Goal: Task Accomplishment & Management: Complete application form

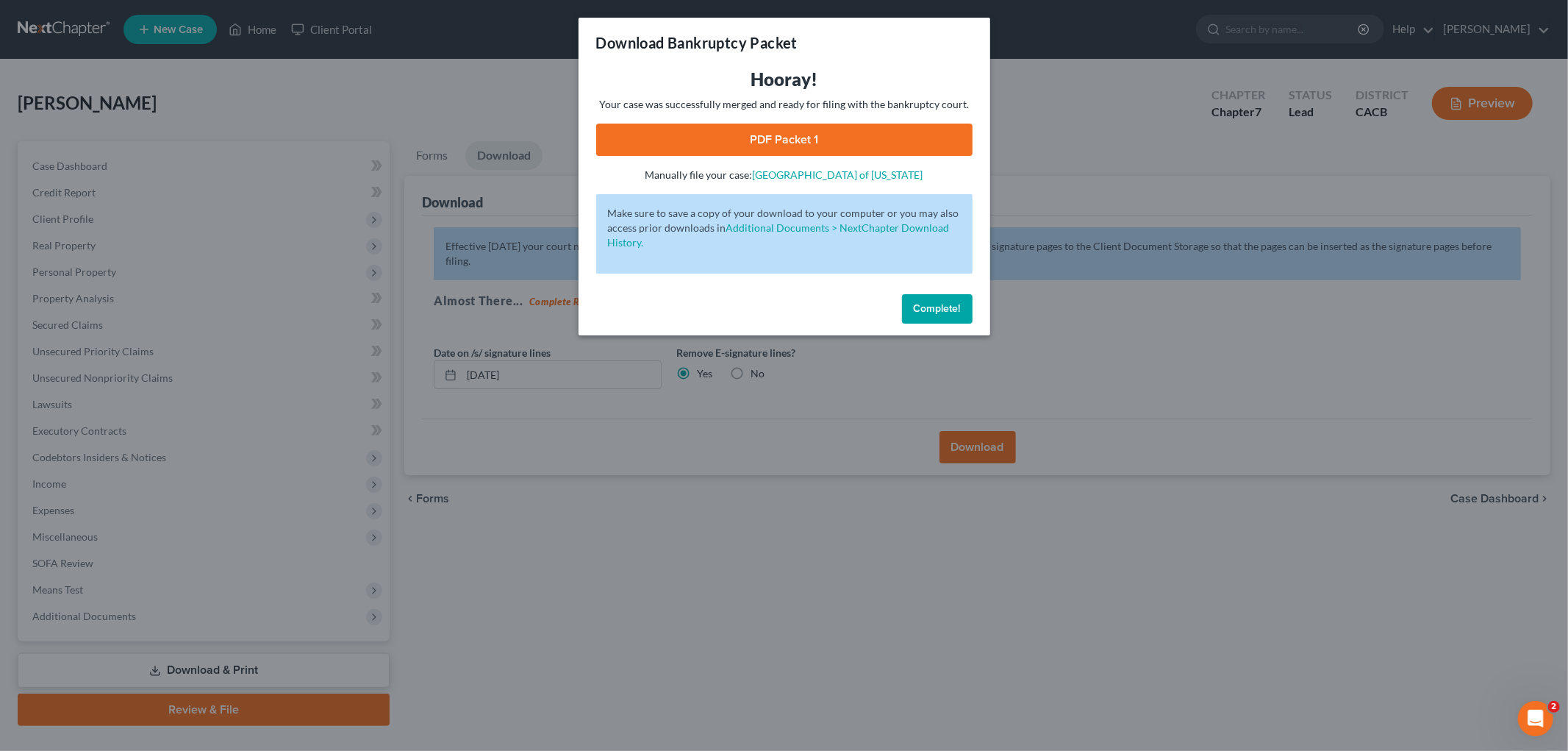
click at [945, 303] on span "Complete!" at bounding box center [937, 308] width 47 height 13
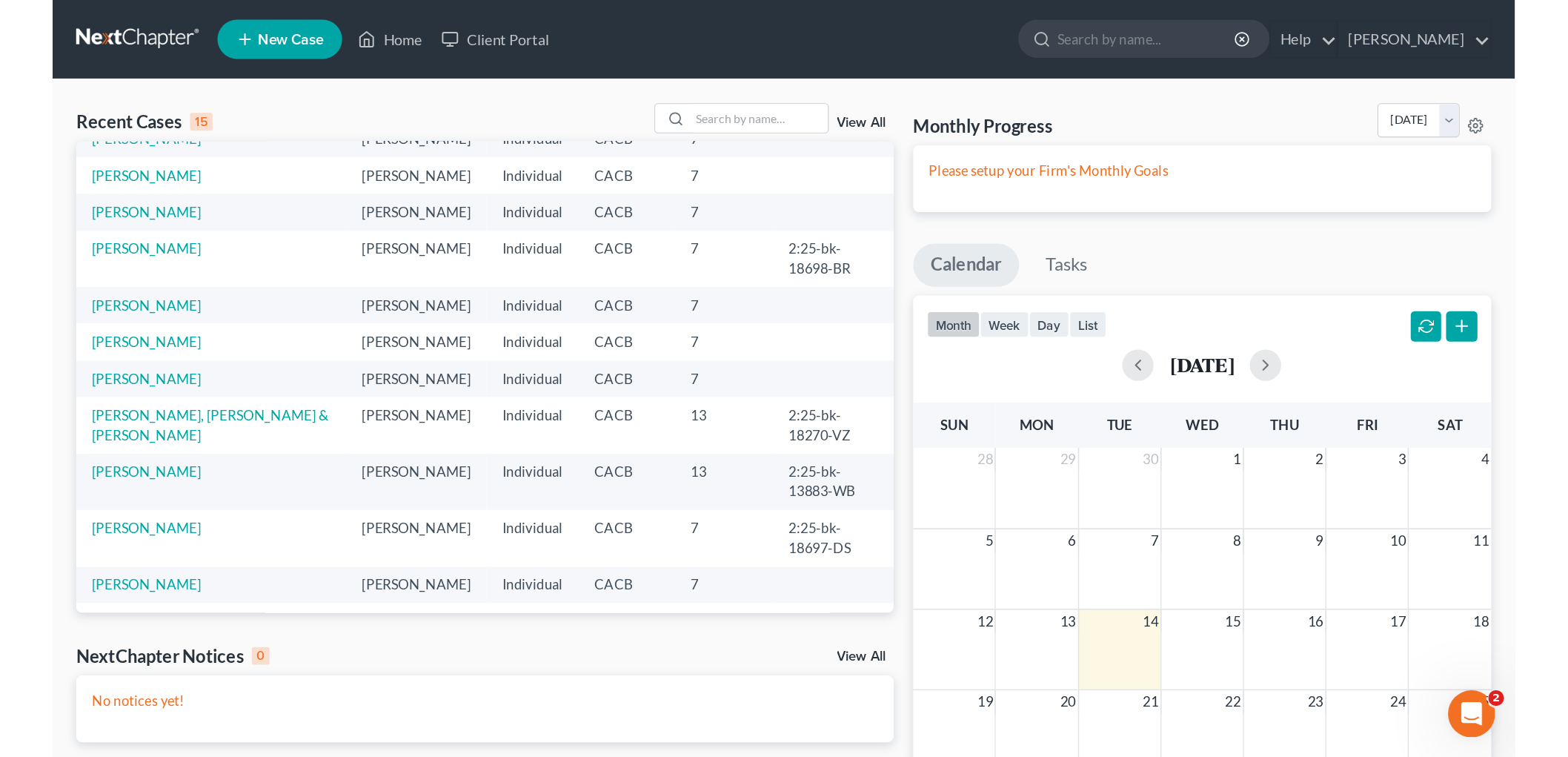
scroll to position [82, 0]
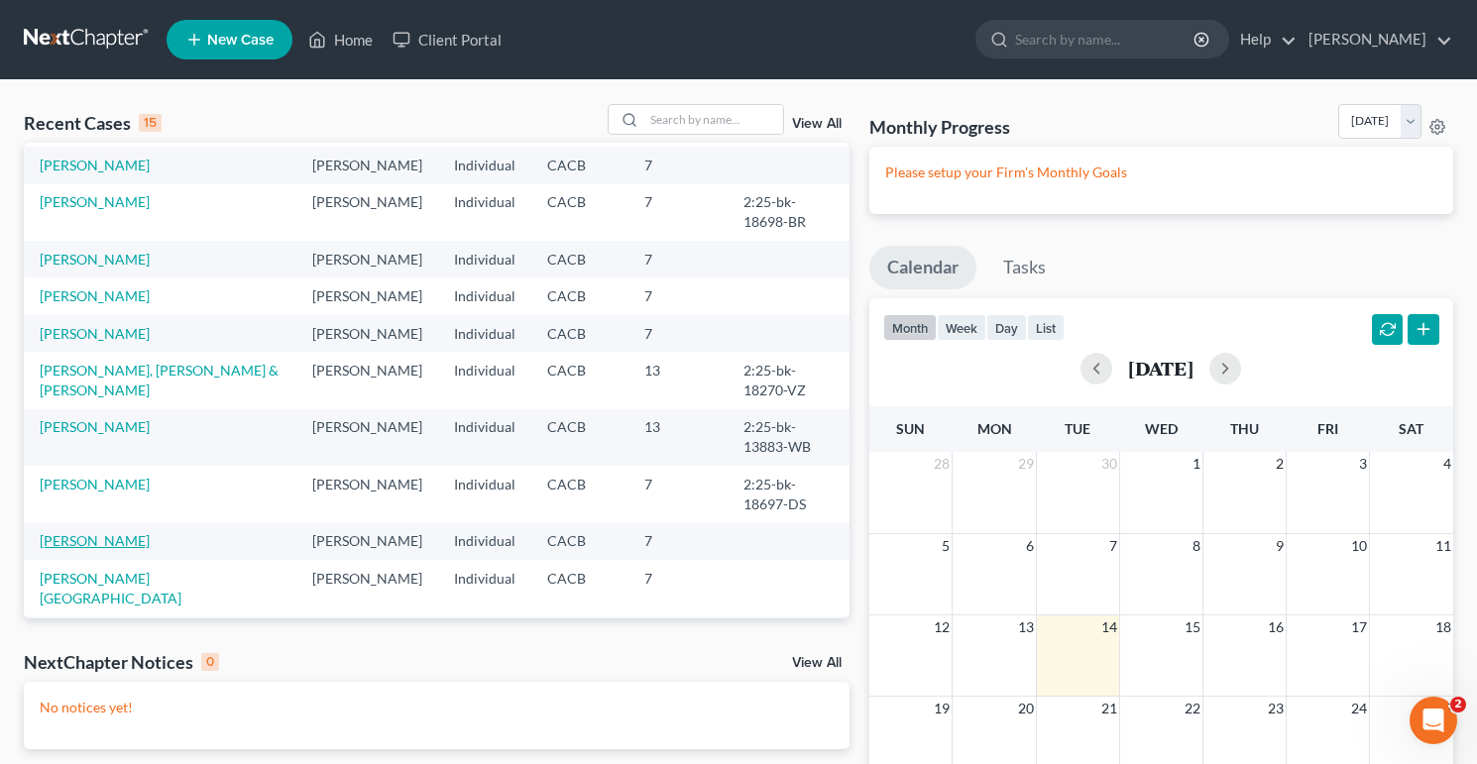
click at [85, 532] on link "Bacola, Rachel" at bounding box center [95, 540] width 110 height 17
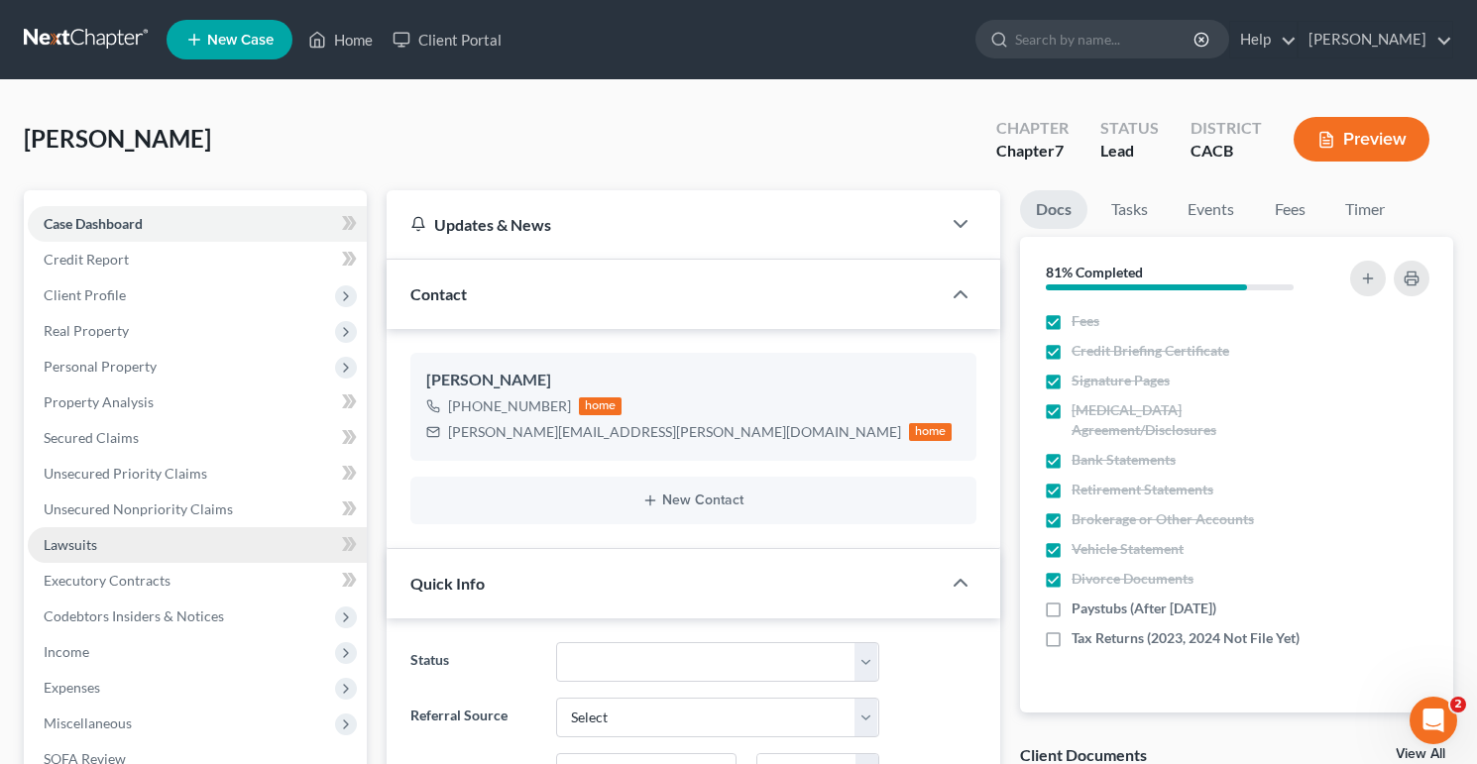
click at [73, 543] on span "Lawsuits" at bounding box center [71, 544] width 54 height 17
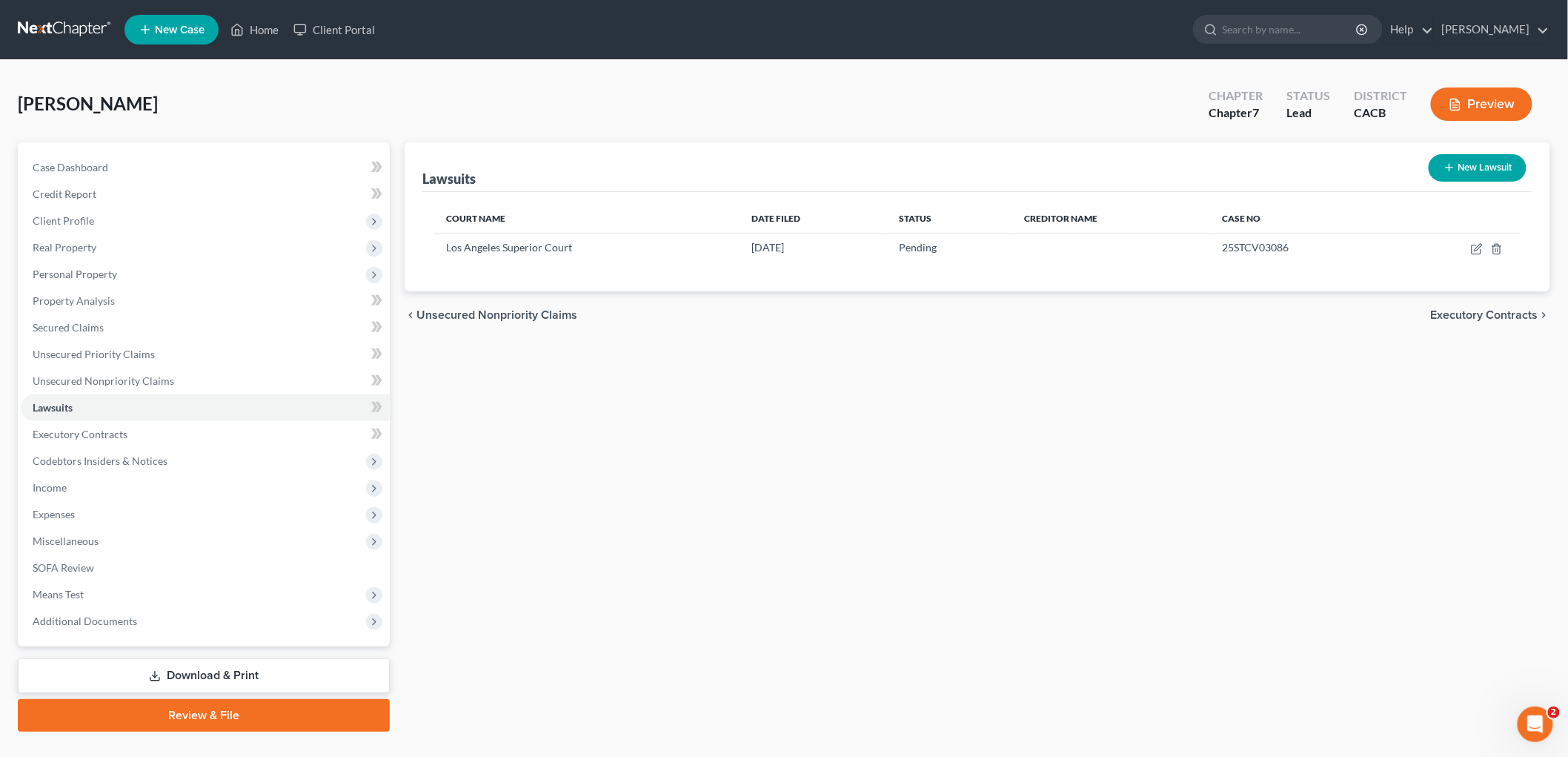
click at [63, 26] on link at bounding box center [65, 30] width 95 height 27
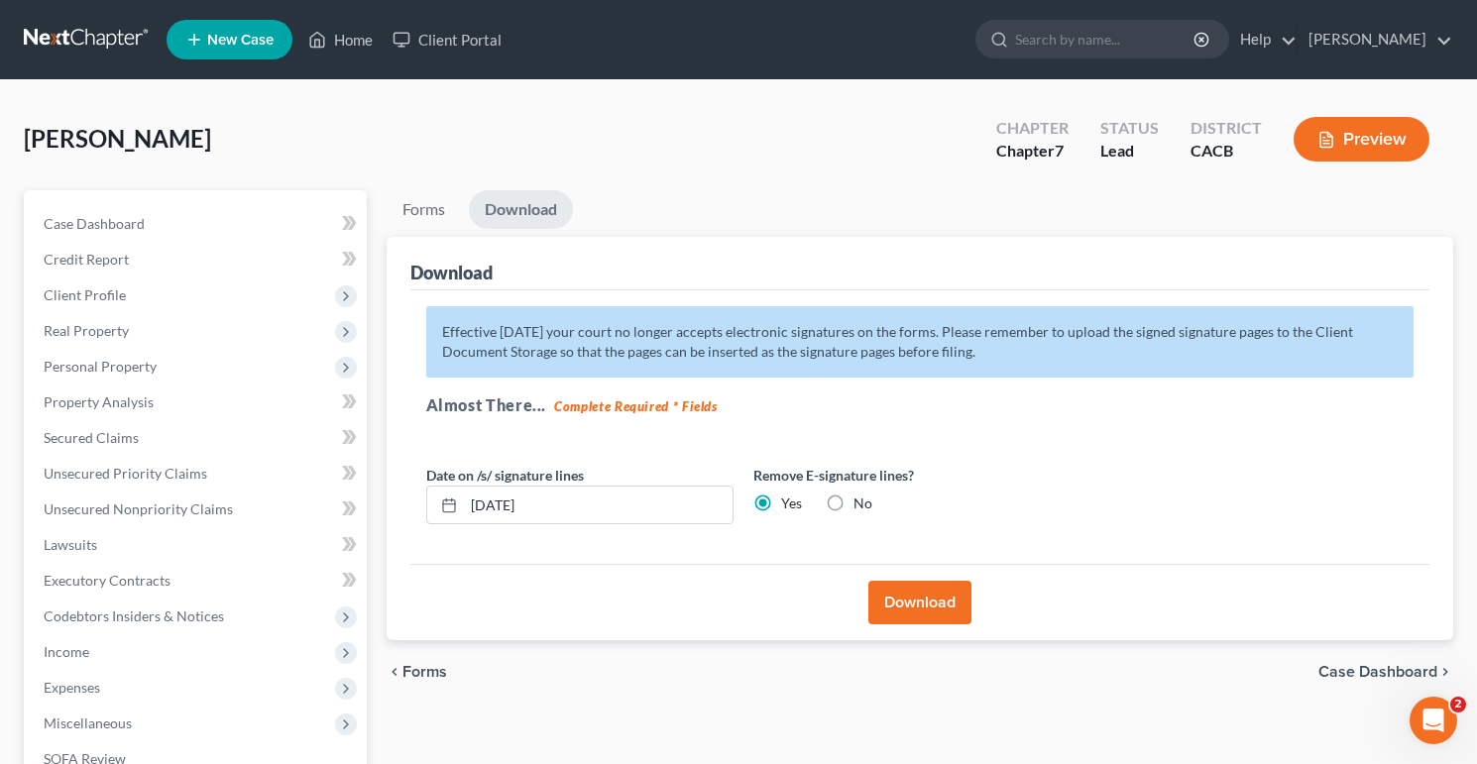
click at [94, 43] on link at bounding box center [87, 40] width 127 height 36
click at [97, 38] on link at bounding box center [87, 40] width 127 height 36
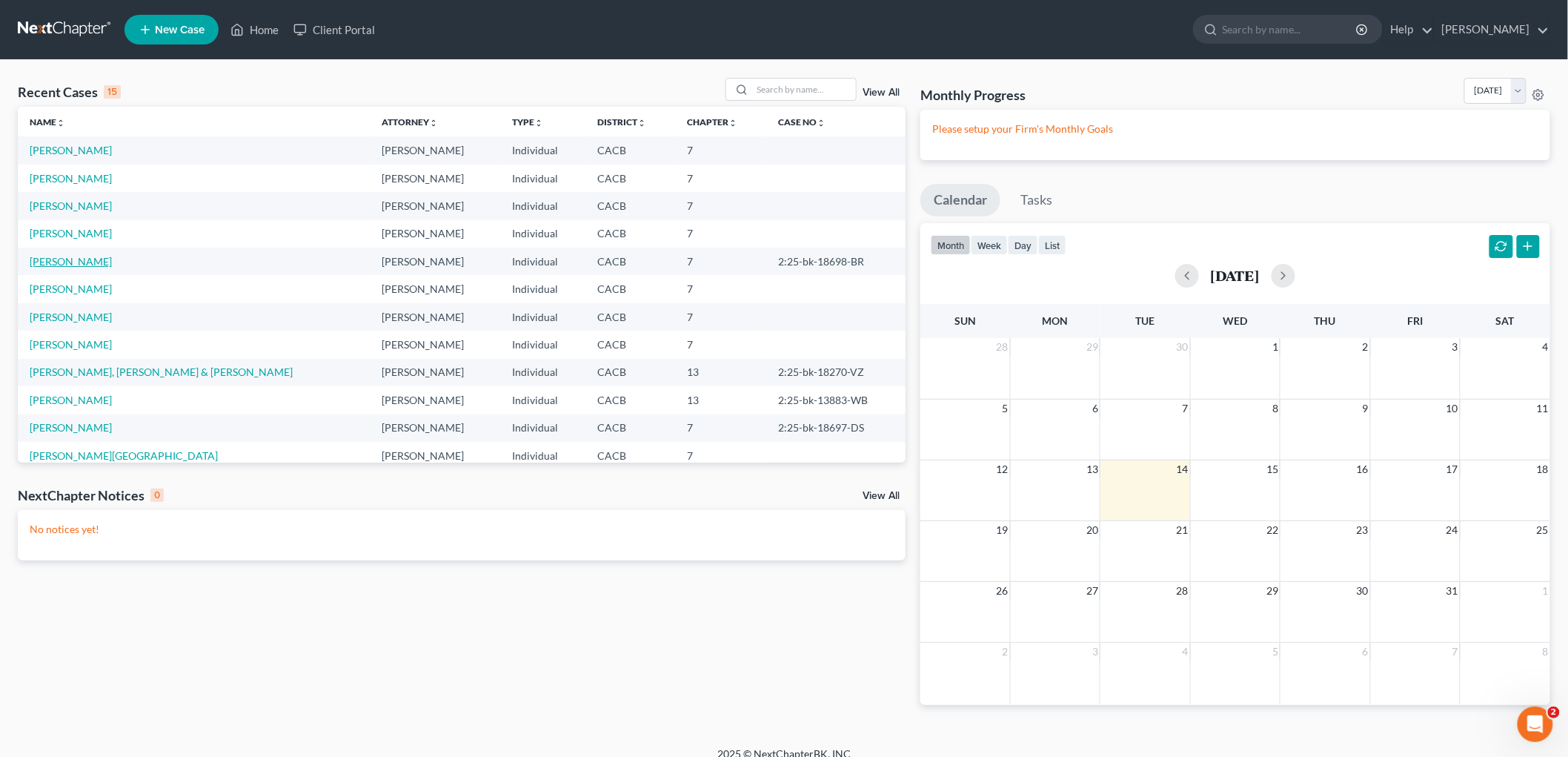
click at [79, 258] on link "[PERSON_NAME]" at bounding box center [71, 261] width 82 height 13
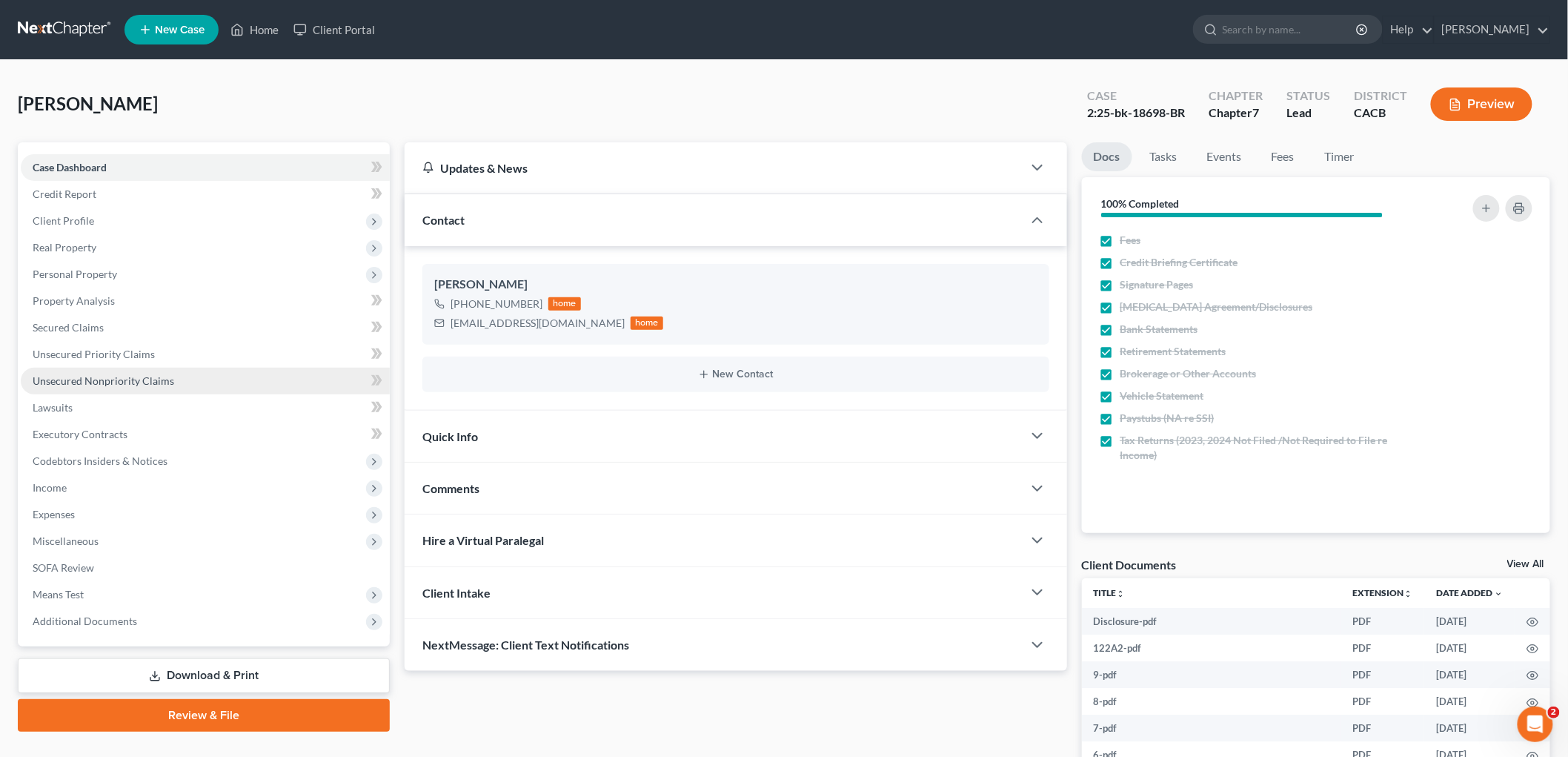
click at [134, 381] on span "Unsecured Nonpriority Claims" at bounding box center [103, 381] width 141 height 13
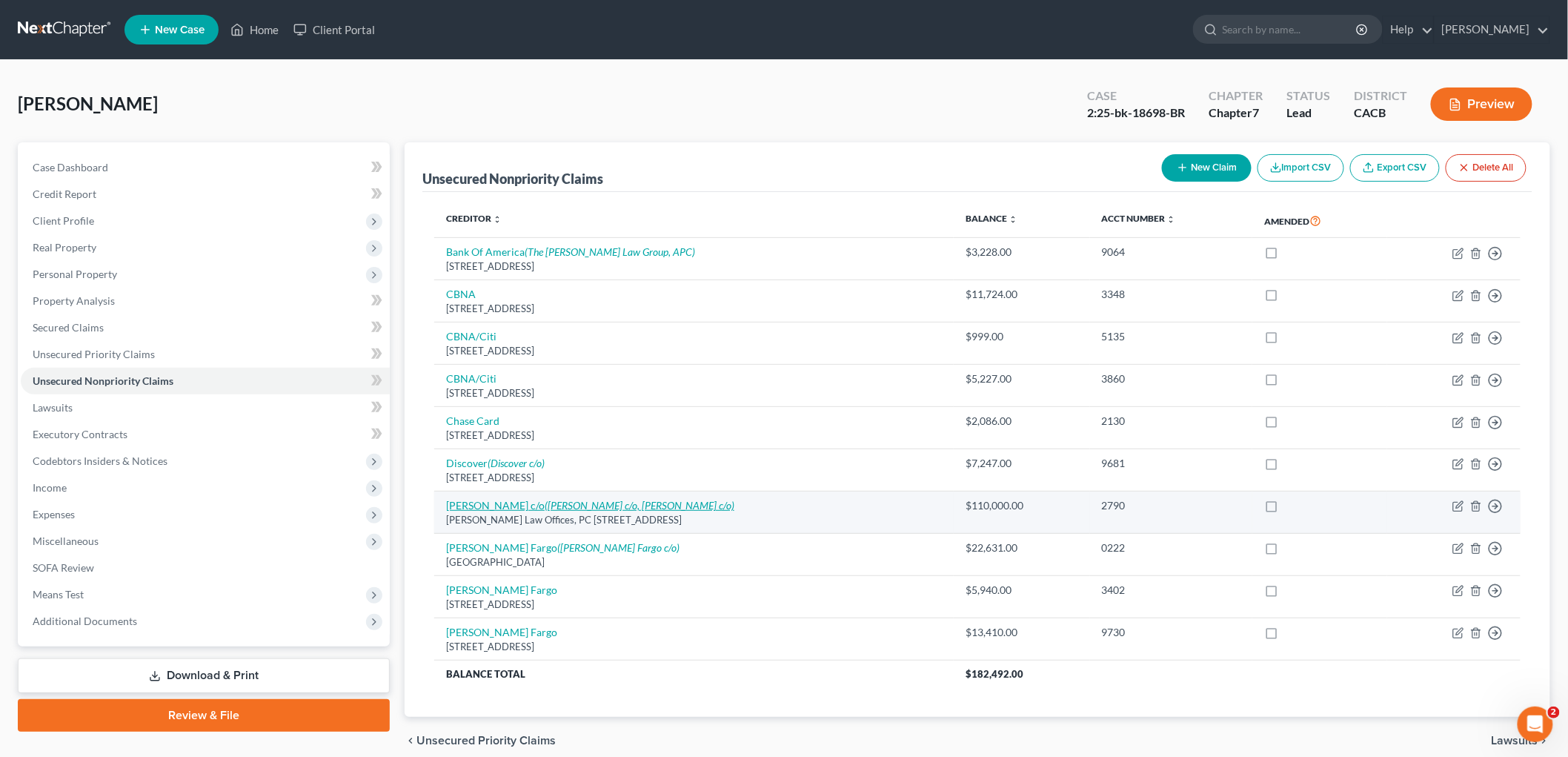
click at [620, 505] on icon "(Richard Valle c/o, Richard Valle c/o)" at bounding box center [639, 505] width 190 height 13
select select "7"
select select "14"
select select "3"
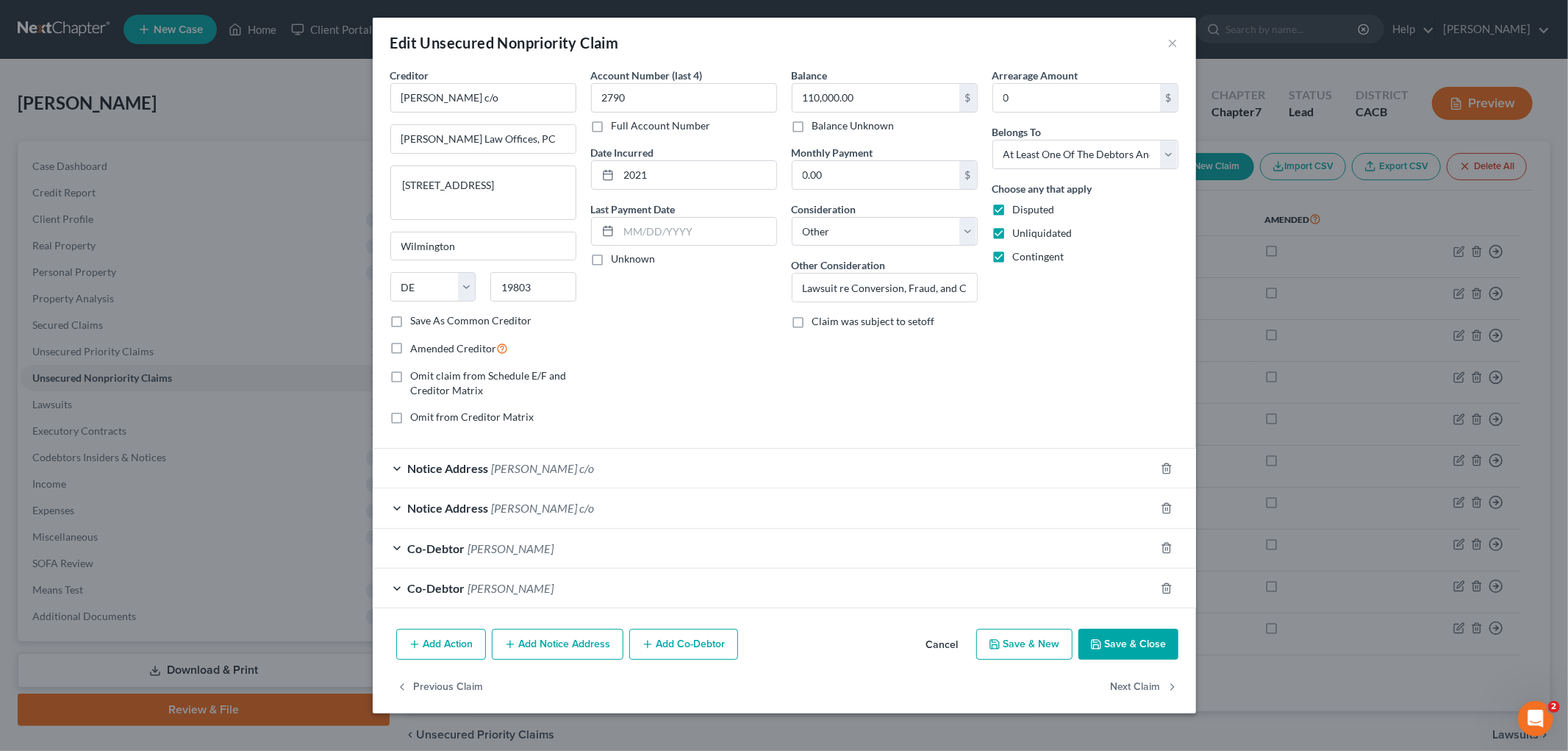
click at [578, 651] on button "Add Notice Address" at bounding box center [557, 644] width 131 height 31
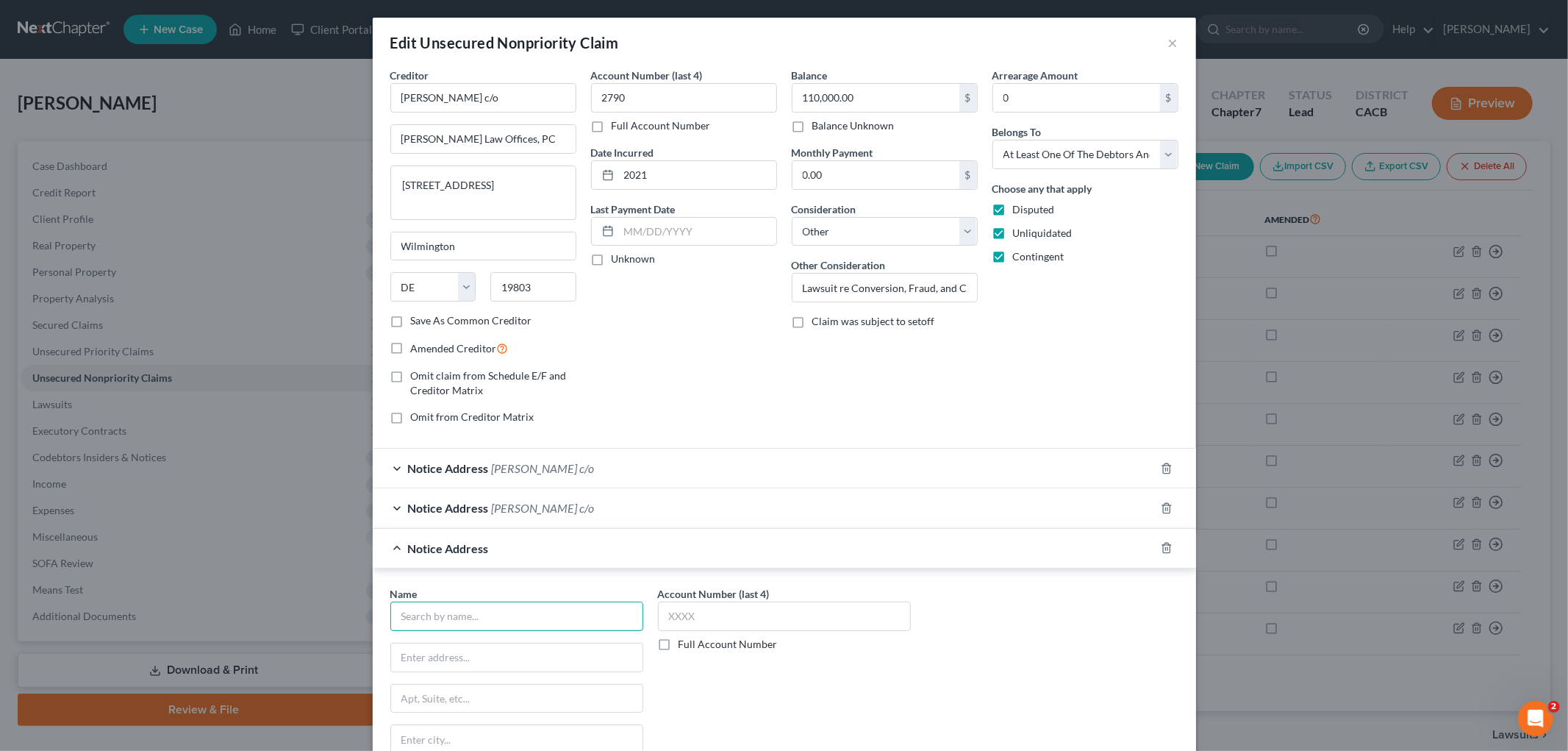
click at [484, 608] on input "text" at bounding box center [516, 617] width 253 height 30
type input "Richard Valle"
click at [424, 663] on input "text" at bounding box center [516, 657] width 251 height 28
paste input "PO BOX 7056"
drag, startPoint x: 432, startPoint y: 655, endPoint x: 271, endPoint y: 655, distance: 161.0
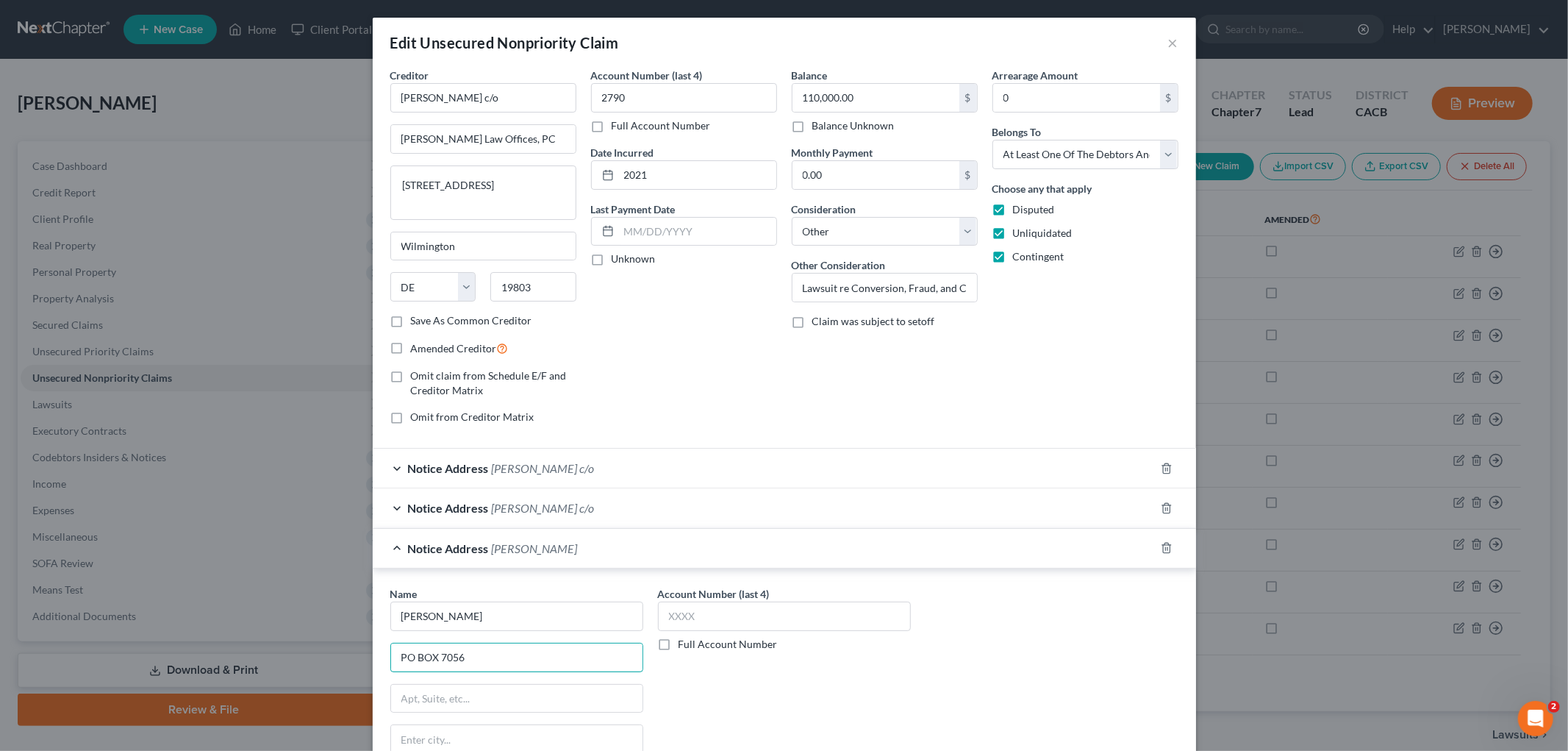
click at [272, 655] on div "Edit Unsecured Nonpriority Claim × Creditor * Richard Valle c/o Garibian Law Of…" at bounding box center [784, 376] width 1568 height 751
type input "PO Box 7056"
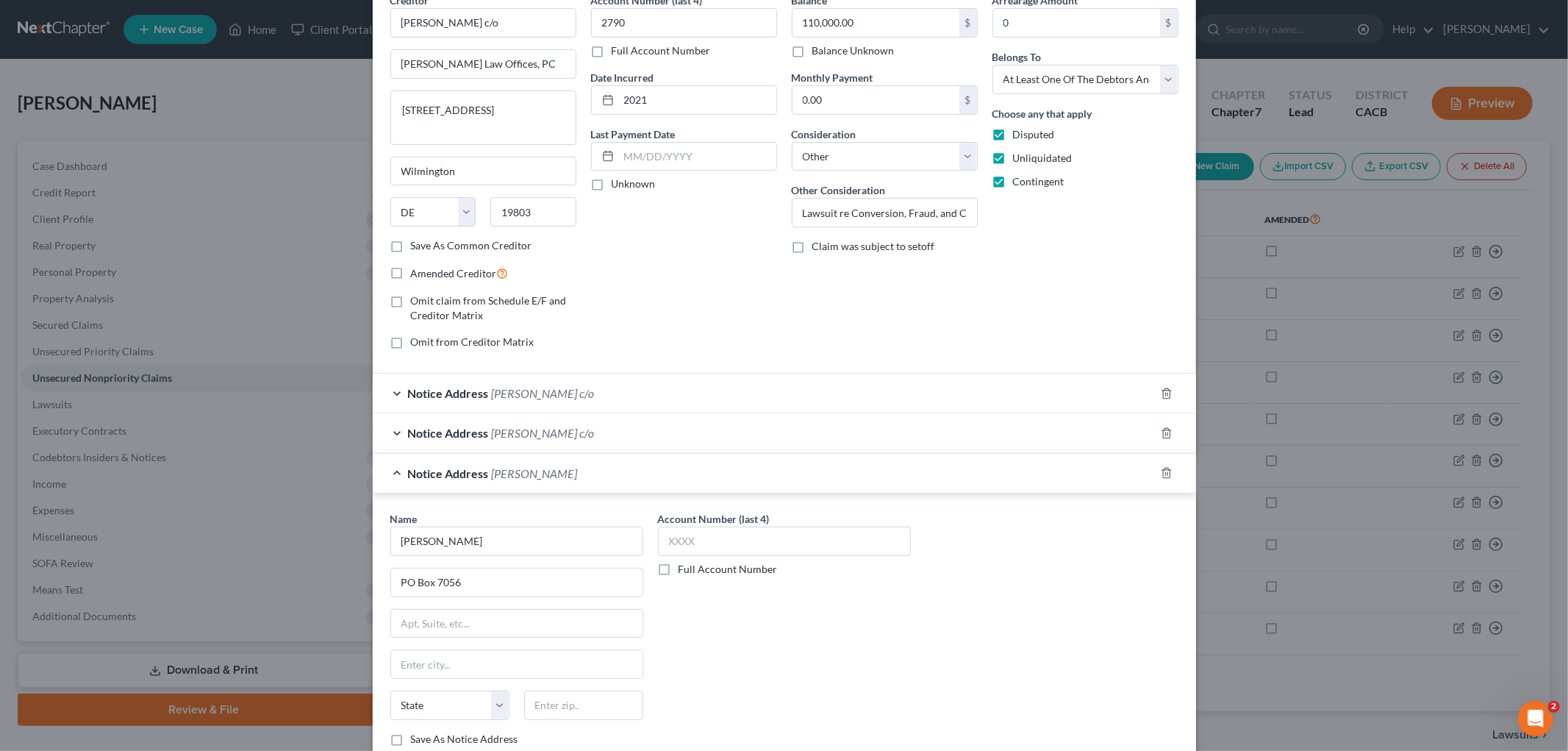
scroll to position [163, 0]
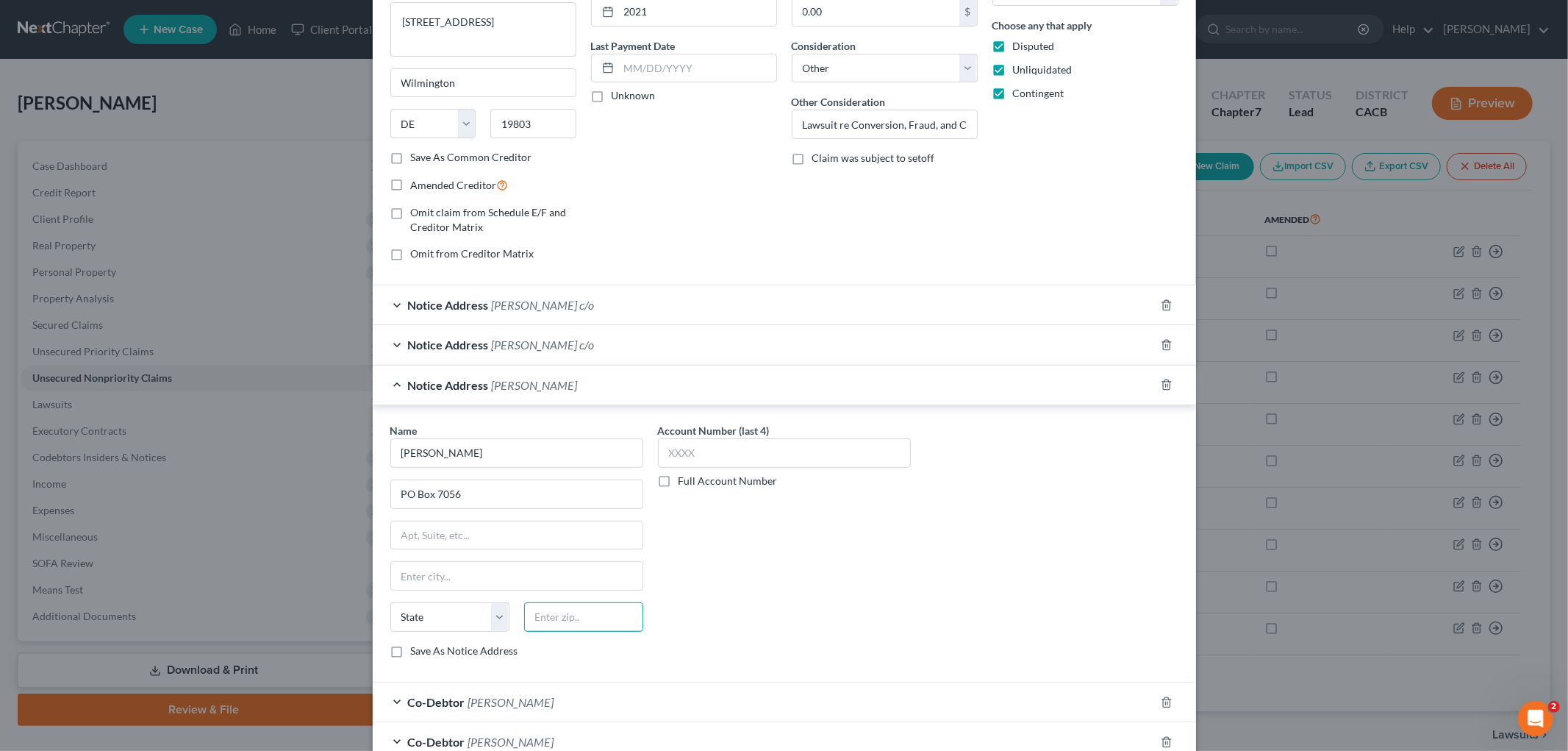
click at [570, 620] on input "text" at bounding box center [584, 617] width 119 height 30
paste input "91109"
type input "91109"
type input "Pasadena"
select select "4"
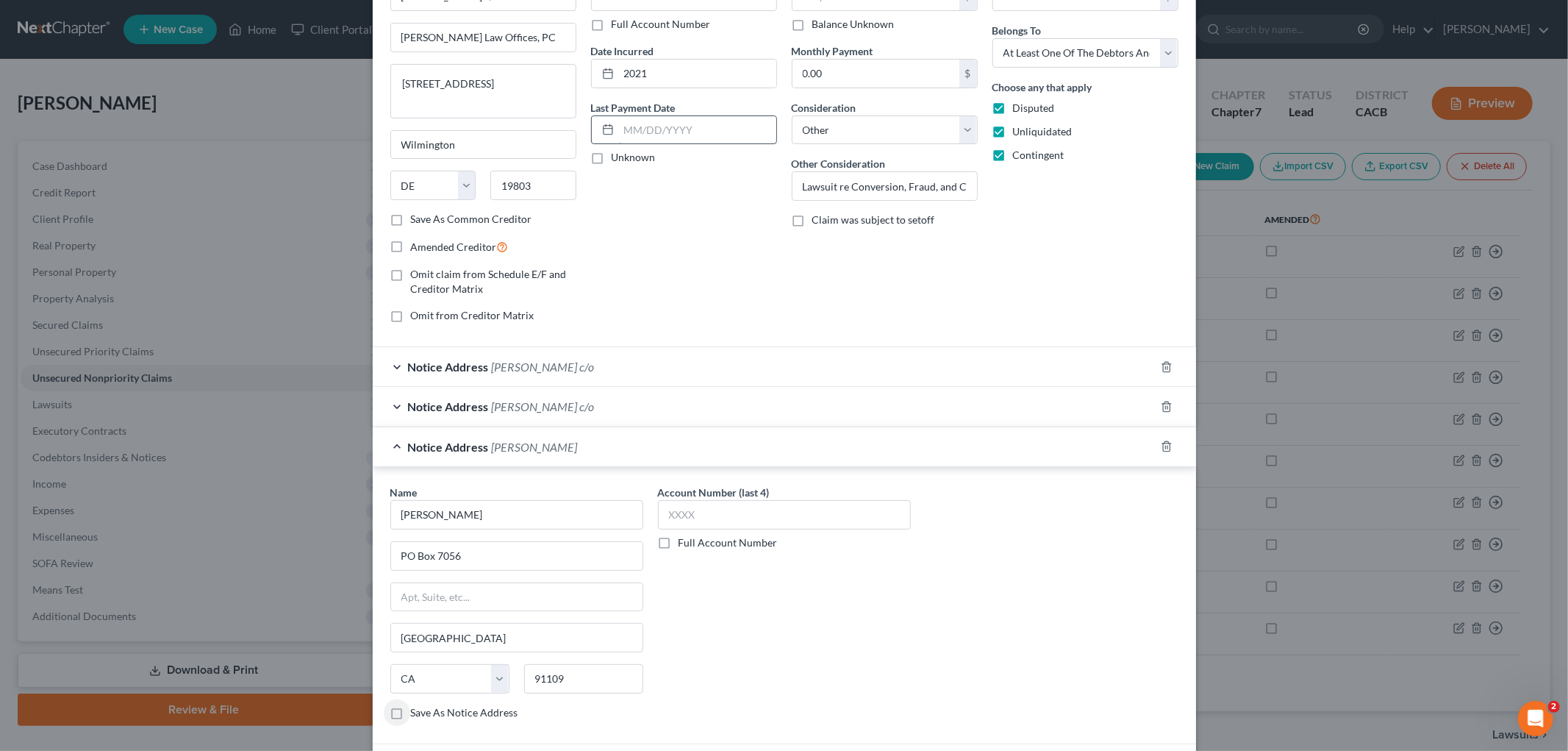
scroll to position [0, 0]
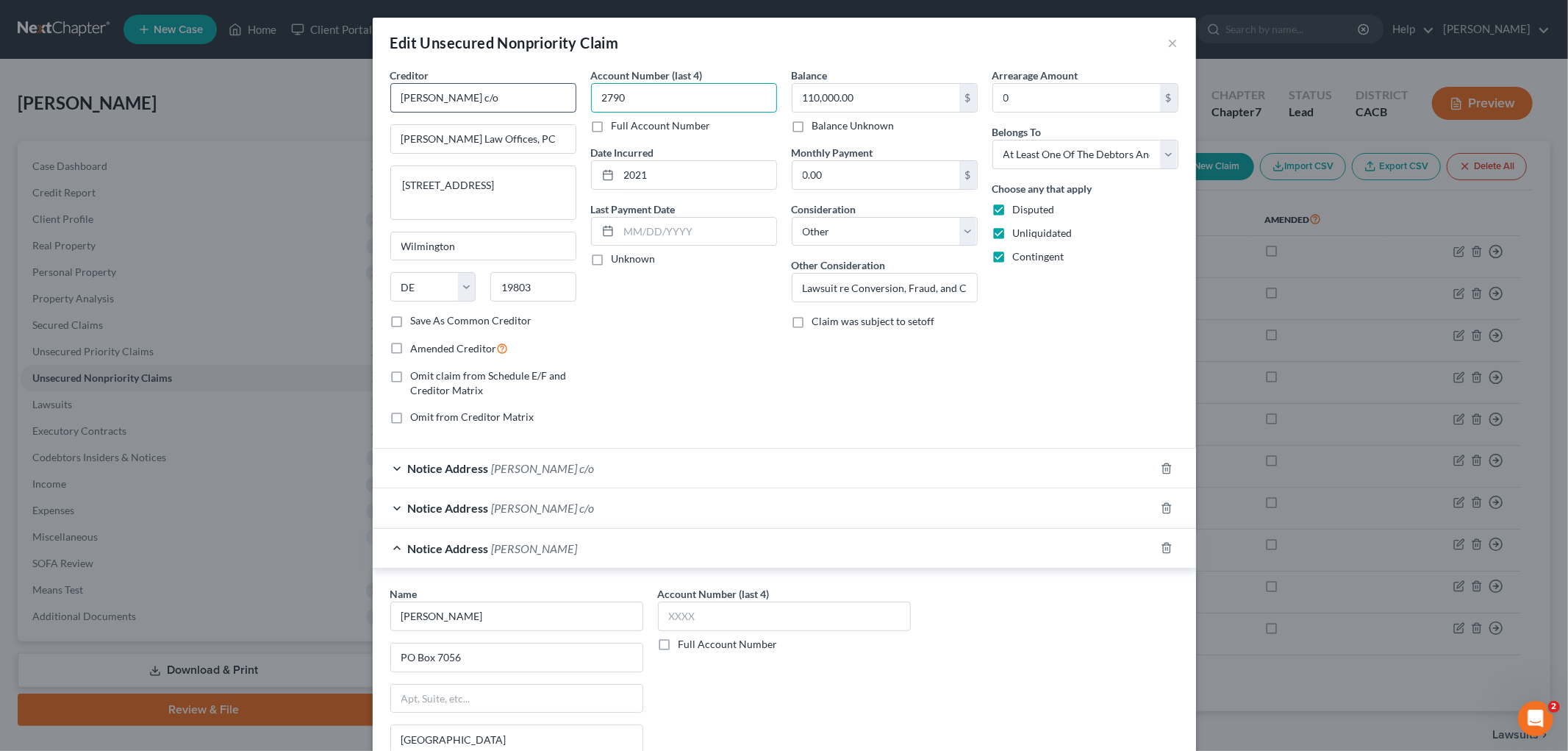
drag, startPoint x: 670, startPoint y: 96, endPoint x: 498, endPoint y: 87, distance: 172.2
click at [493, 85] on div "Creditor * Richard Valle c/o Garibian Law Offices, PC 1523 Concord Pike, Suite …" at bounding box center [784, 252] width 803 height 369
click at [717, 619] on input "text" at bounding box center [784, 617] width 253 height 30
paste input "2790"
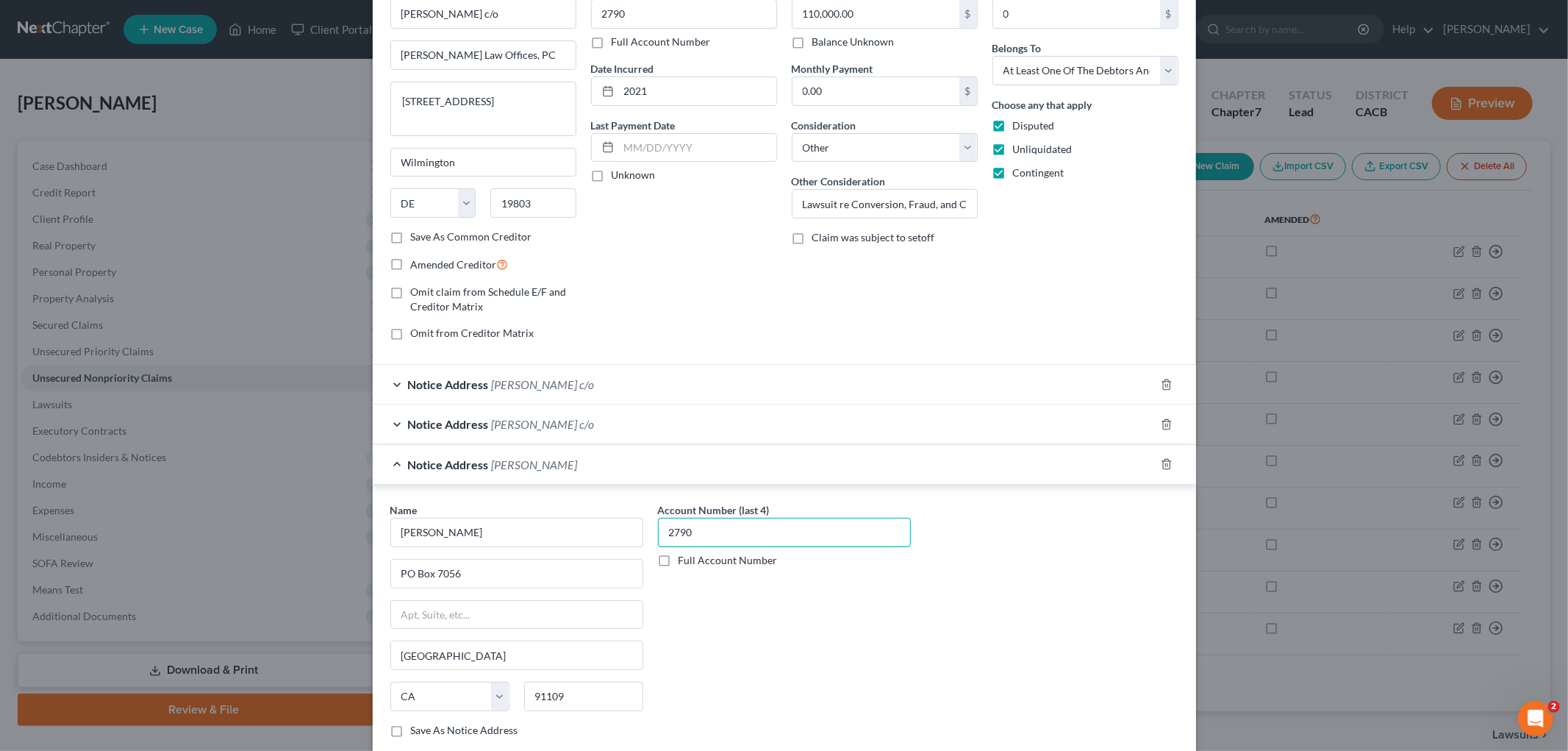
scroll to position [245, 0]
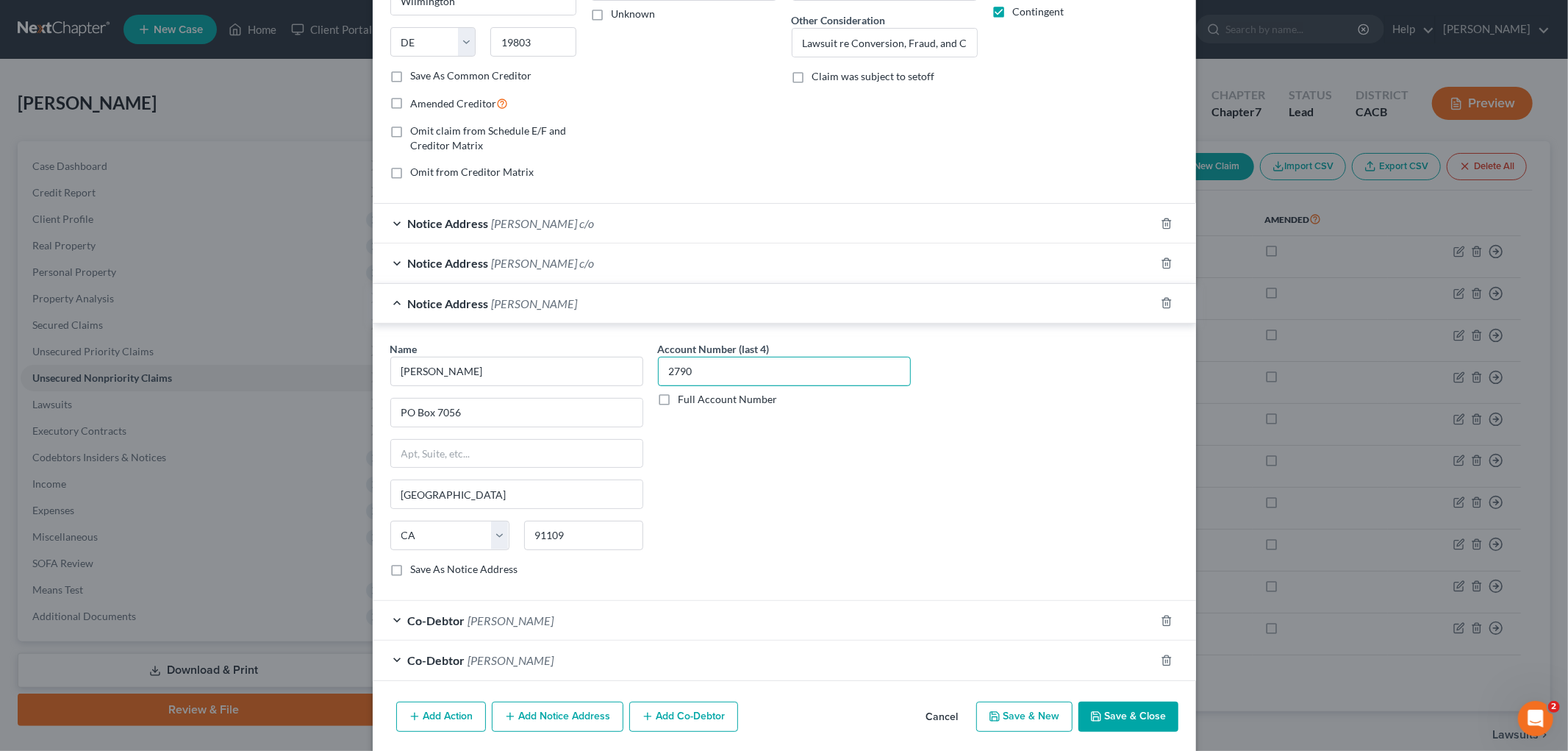
type input "2790"
click at [1149, 718] on button "Save & Close" at bounding box center [1128, 718] width 100 height 31
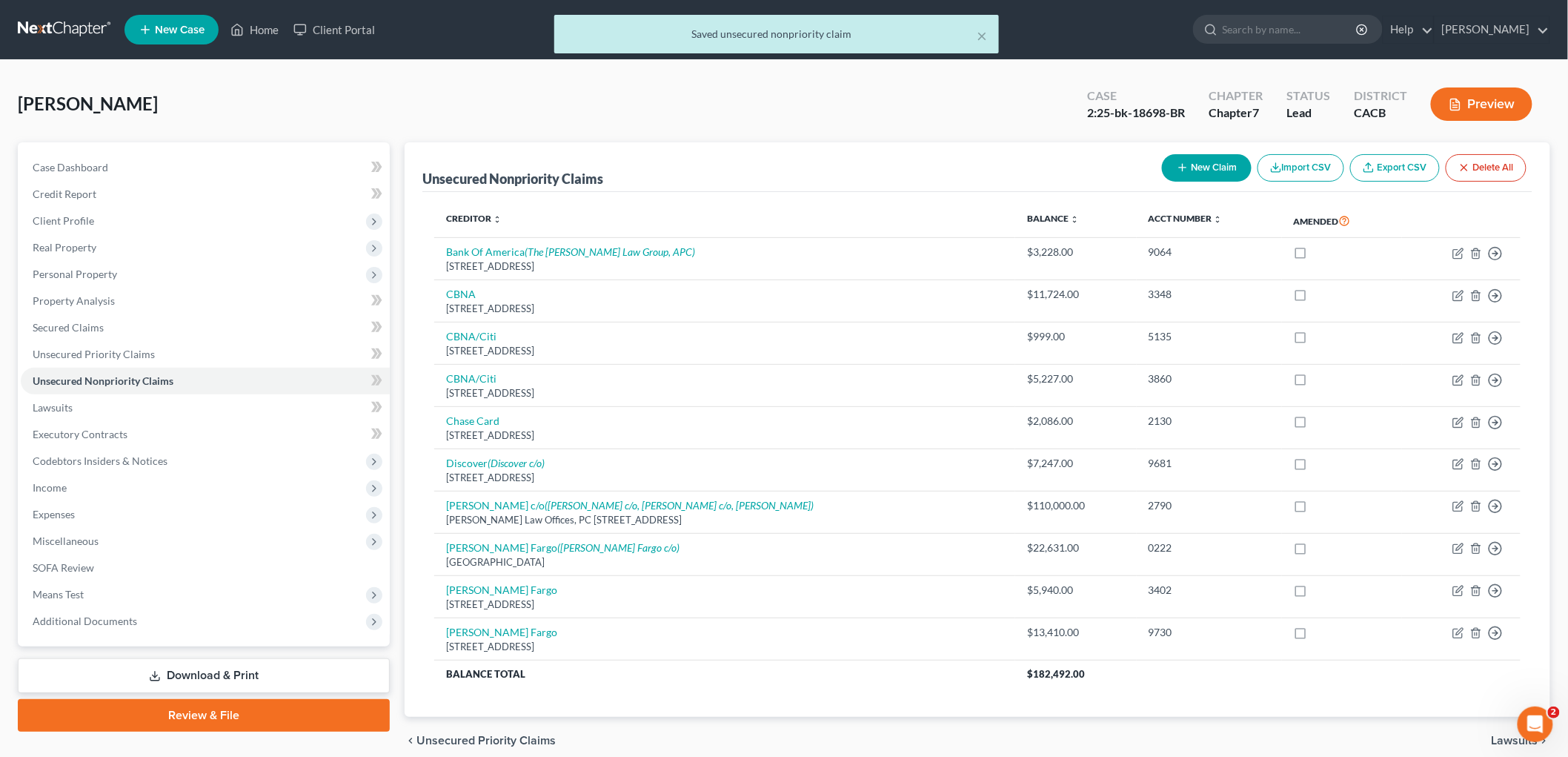
click at [1477, 104] on button "Preview" at bounding box center [1482, 104] width 102 height 34
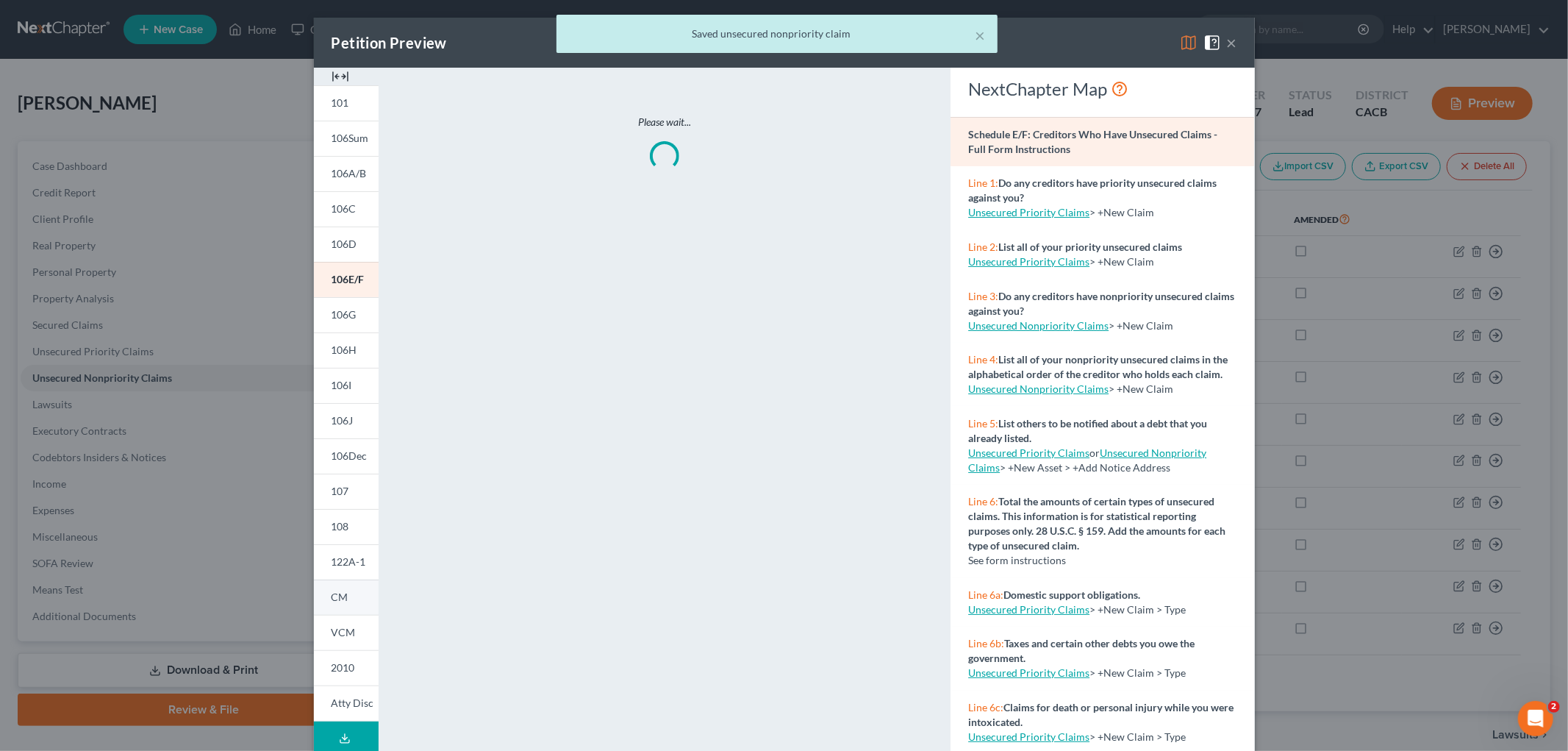
click at [346, 591] on link "CM" at bounding box center [346, 597] width 65 height 36
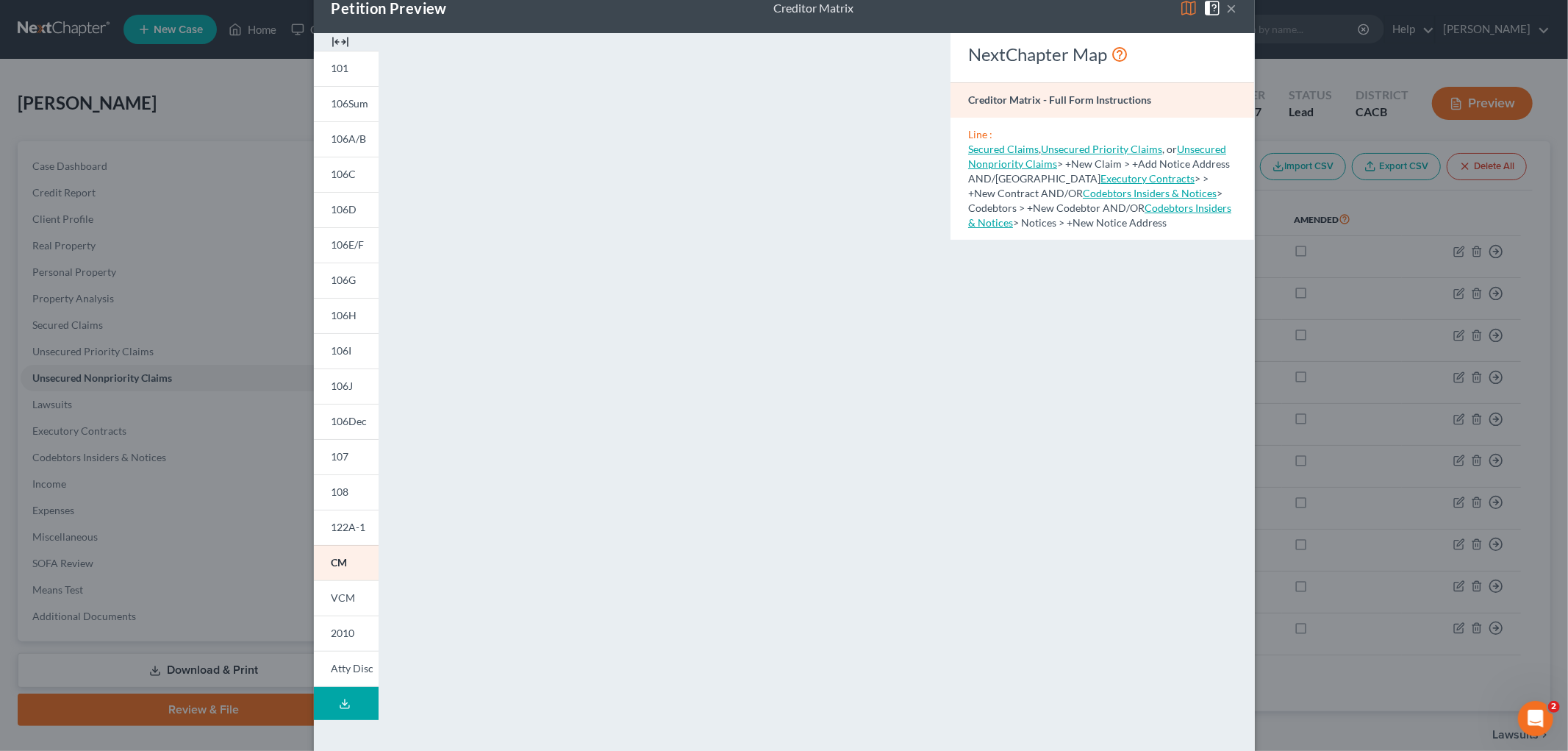
scroll to position [79, 0]
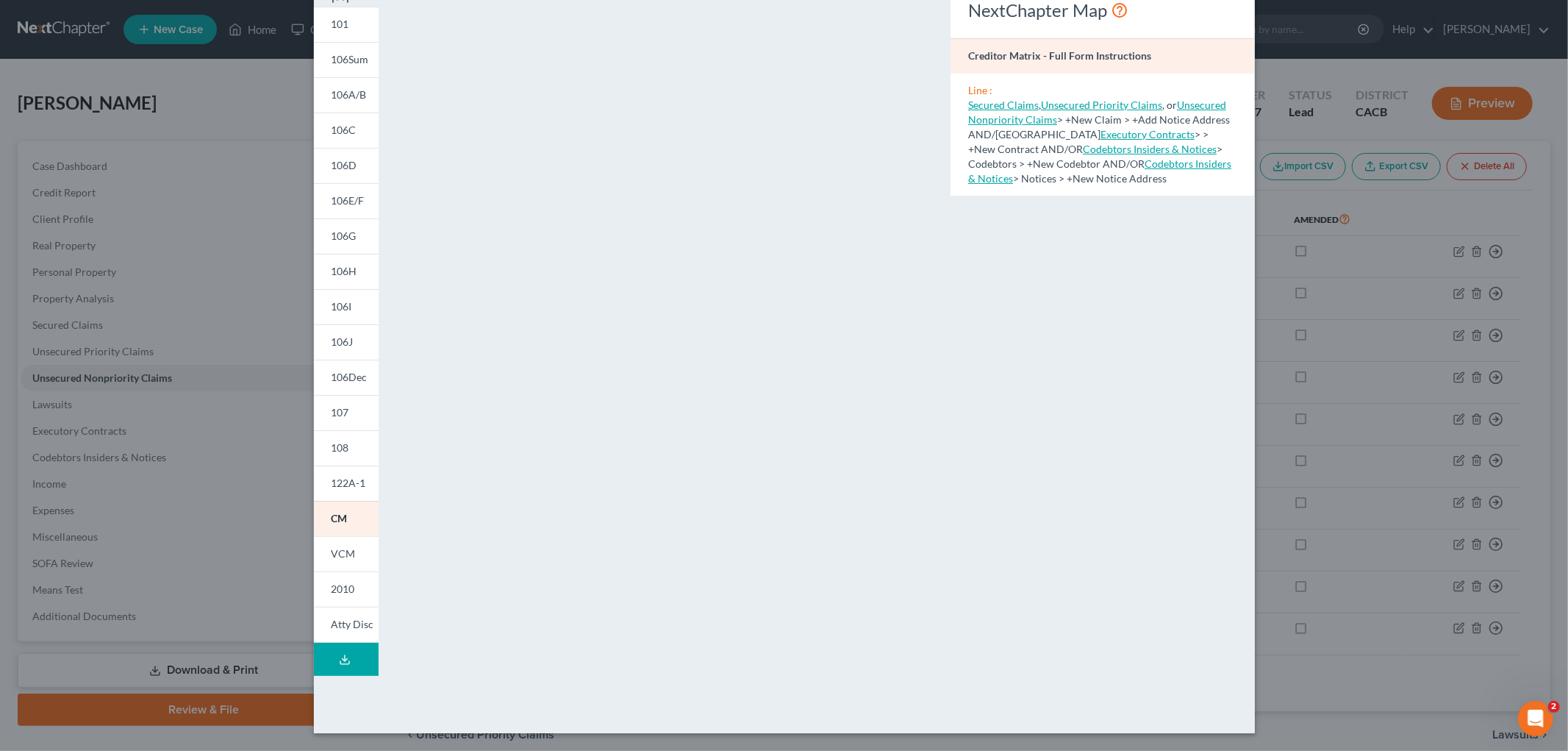
click at [1465, 371] on div "Petition Preview Creditor Matrix × 101 106Sum 106A/B 106C 106D 106E/F 106G 106H…" at bounding box center [784, 376] width 1568 height 751
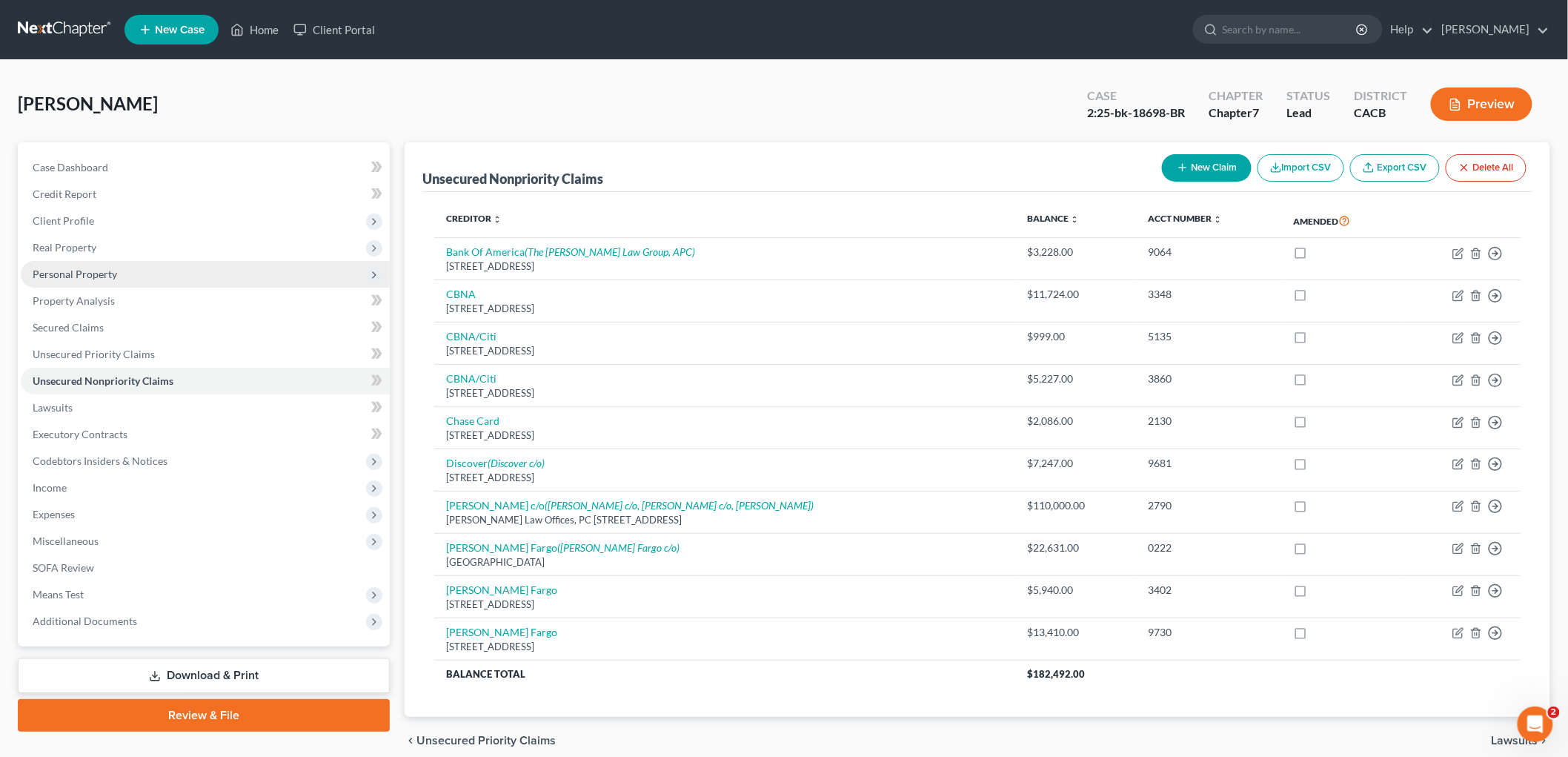
click at [80, 269] on span "Personal Property" at bounding box center [75, 274] width 84 height 13
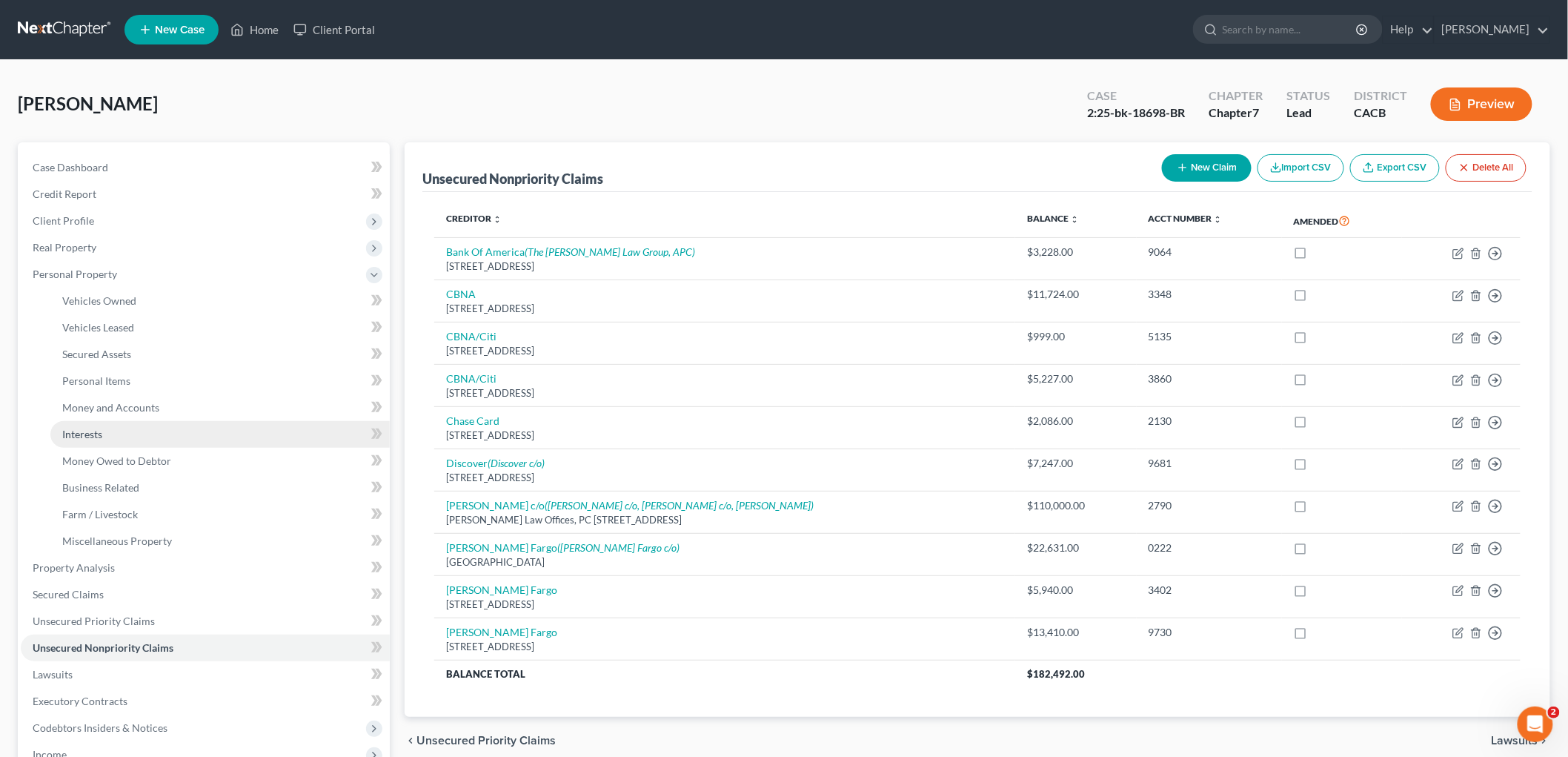
click at [83, 430] on span "Interests" at bounding box center [82, 434] width 40 height 13
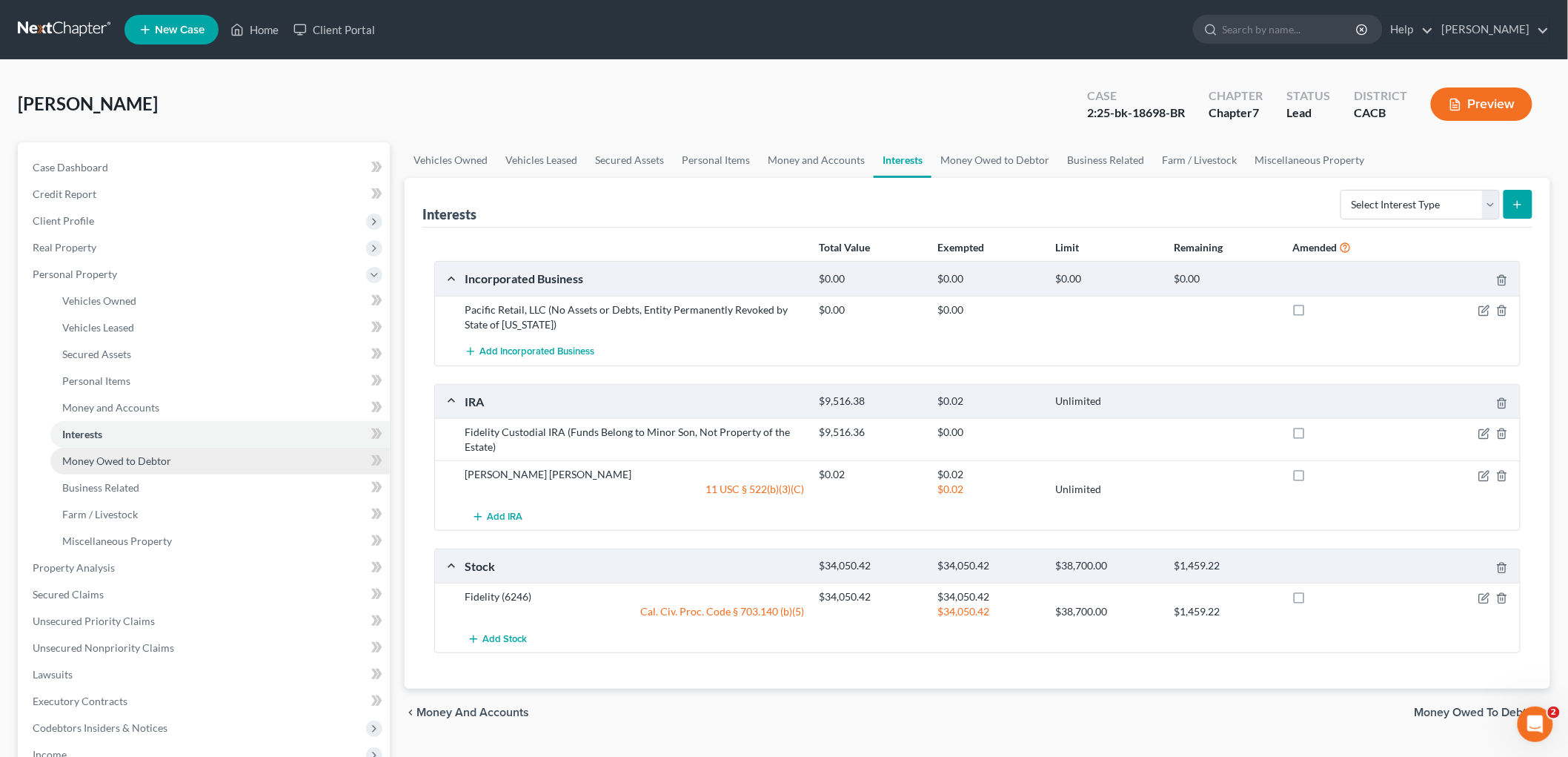
click at [76, 463] on span "Money Owed to Debtor" at bounding box center [117, 461] width 109 height 13
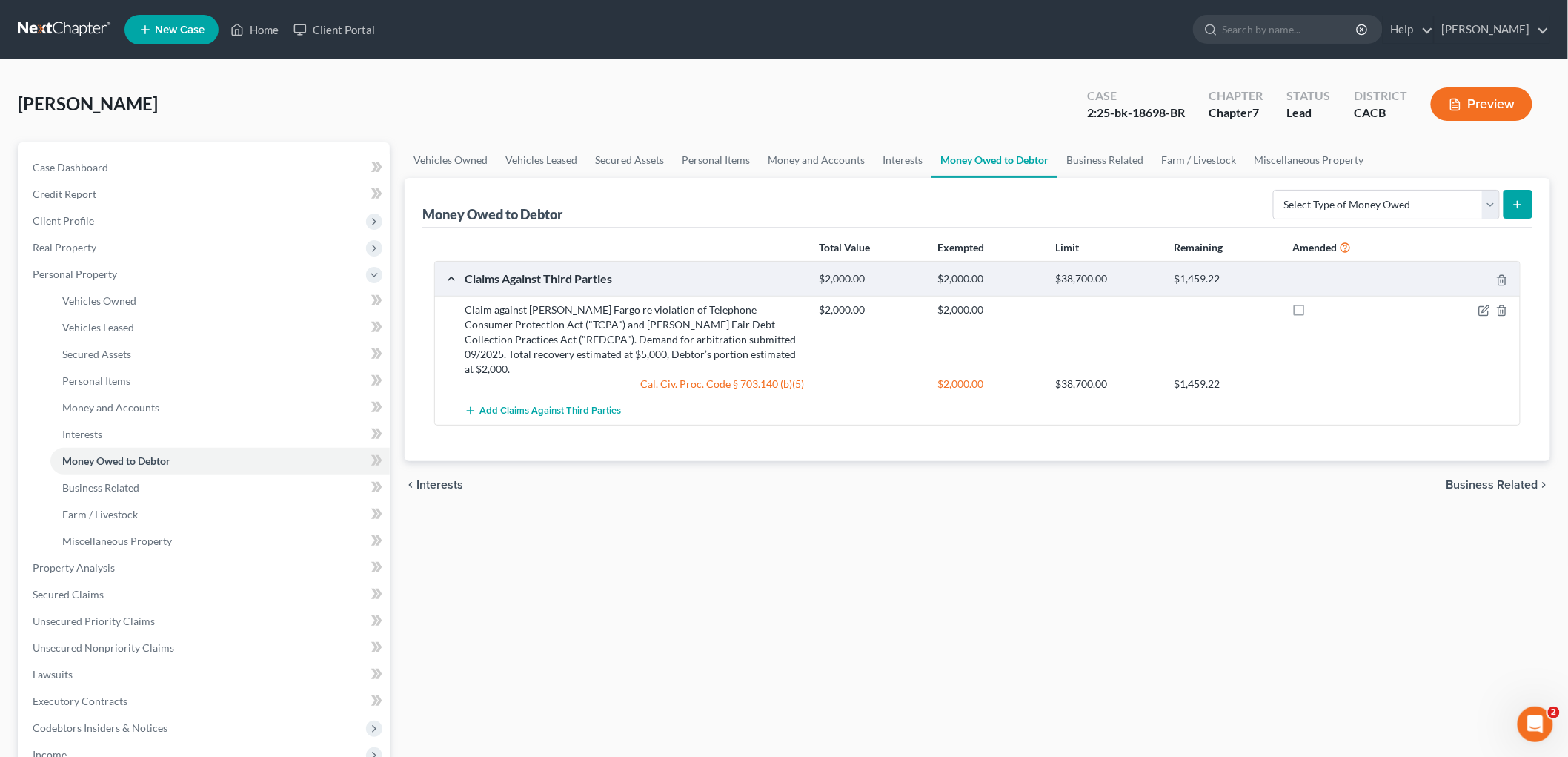
click at [1478, 308] on div at bounding box center [1462, 310] width 119 height 15
click at [1478, 307] on icon "button" at bounding box center [1484, 310] width 12 height 12
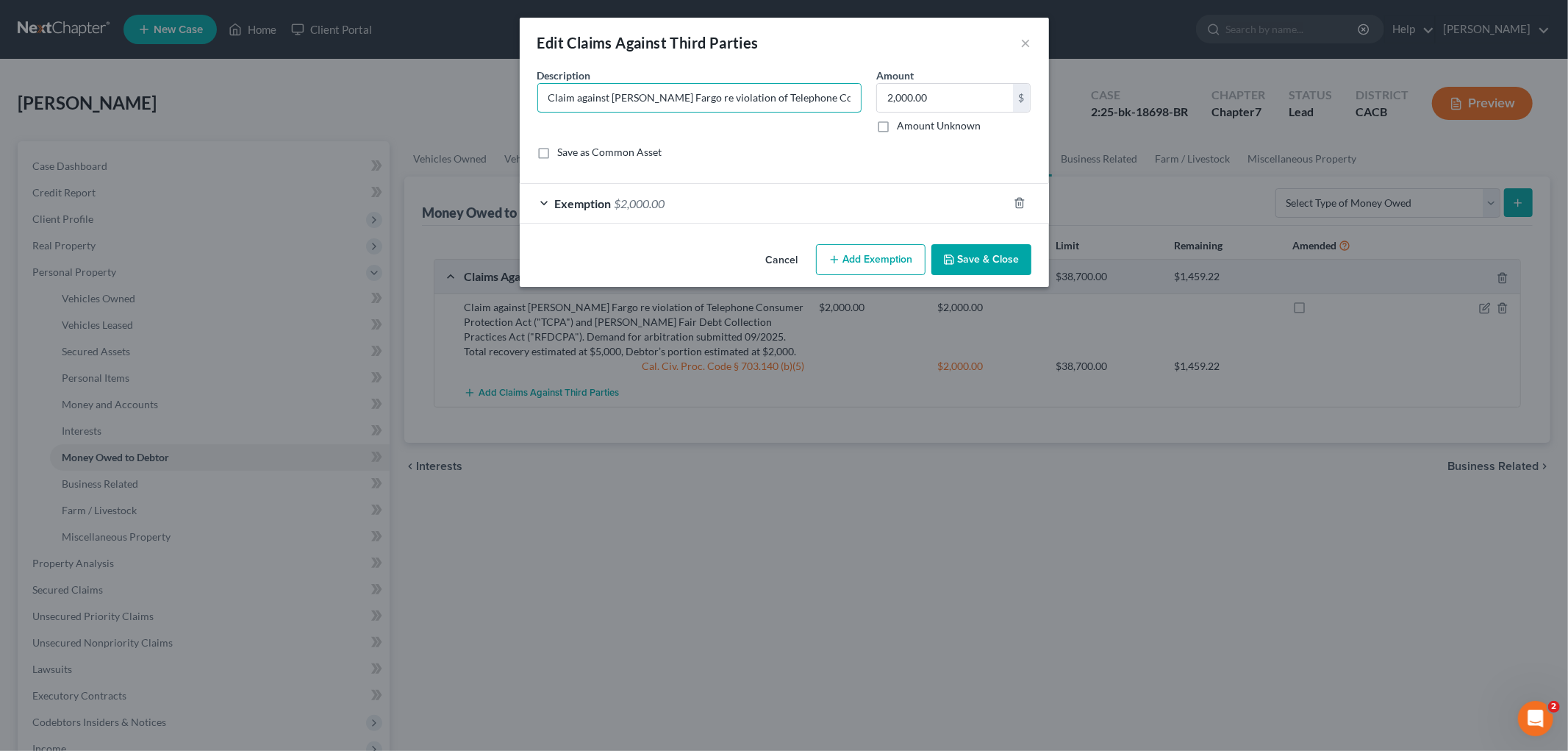
scroll to position [0, 893]
drag, startPoint x: 740, startPoint y: 101, endPoint x: 1219, endPoint y: 104, distance: 479.0
click at [1223, 104] on div "Edit Claims Against Third Parties × An exemption set must first be selected fro…" at bounding box center [784, 376] width 1568 height 751
click at [814, 98] on input "Claim against Wells Fargo re violation of Telephone Consumer Protection Act ("T…" at bounding box center [699, 98] width 323 height 28
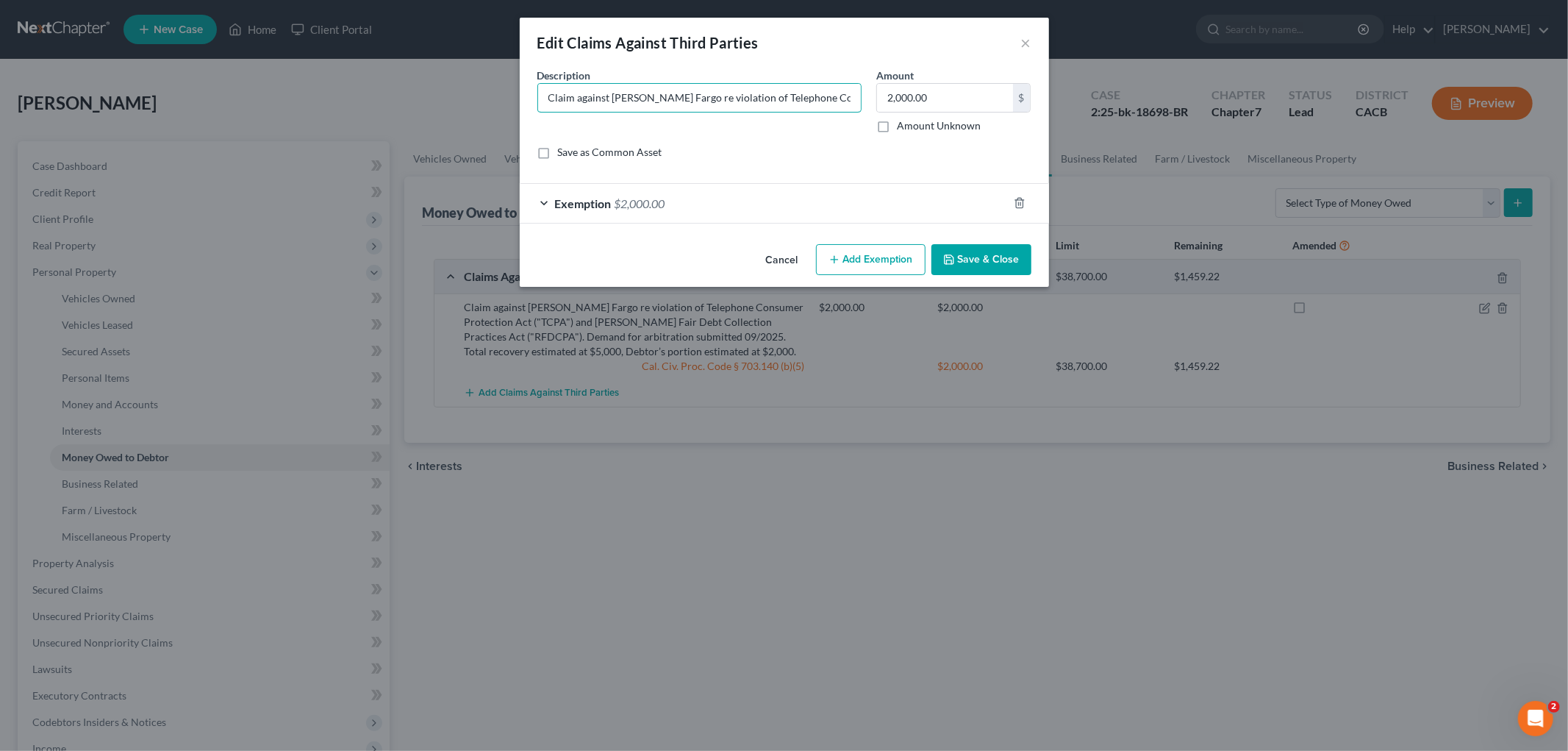
drag, startPoint x: 783, startPoint y: 94, endPoint x: 237, endPoint y: 104, distance: 546.1
click at [231, 105] on div "Edit Claims Against Third Parties × An exemption set must first be selected fro…" at bounding box center [784, 376] width 1568 height 751
click at [694, 97] on input "Claim against Wells Fargo re violation of Telephone Consumer Protection Act ("T…" at bounding box center [699, 98] width 323 height 28
drag, startPoint x: 740, startPoint y: 96, endPoint x: 929, endPoint y: 99, distance: 189.0
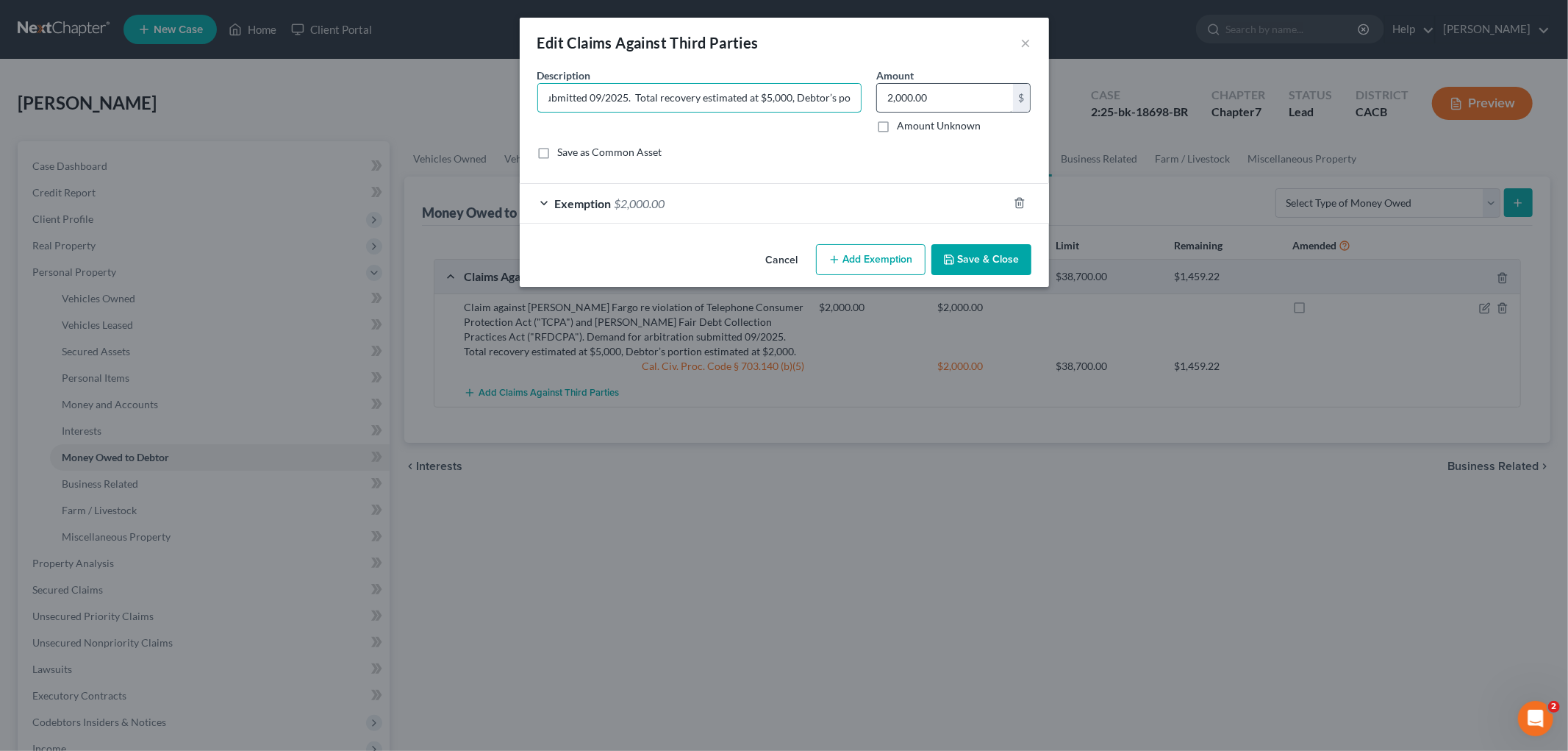
click at [929, 99] on div "Description * Claim against Wells Fargo re violation of Telephone Consumer Prot…" at bounding box center [785, 119] width 509 height 104
click at [759, 91] on input "Claim against Wells Fargo re violation of Telephone Consumer Protection Act ("T…" at bounding box center [699, 98] width 323 height 28
click at [780, 94] on input "Claim against Wells Fargo re violation of Telephone Consumer Protection Act ("T…" at bounding box center [699, 98] width 323 height 28
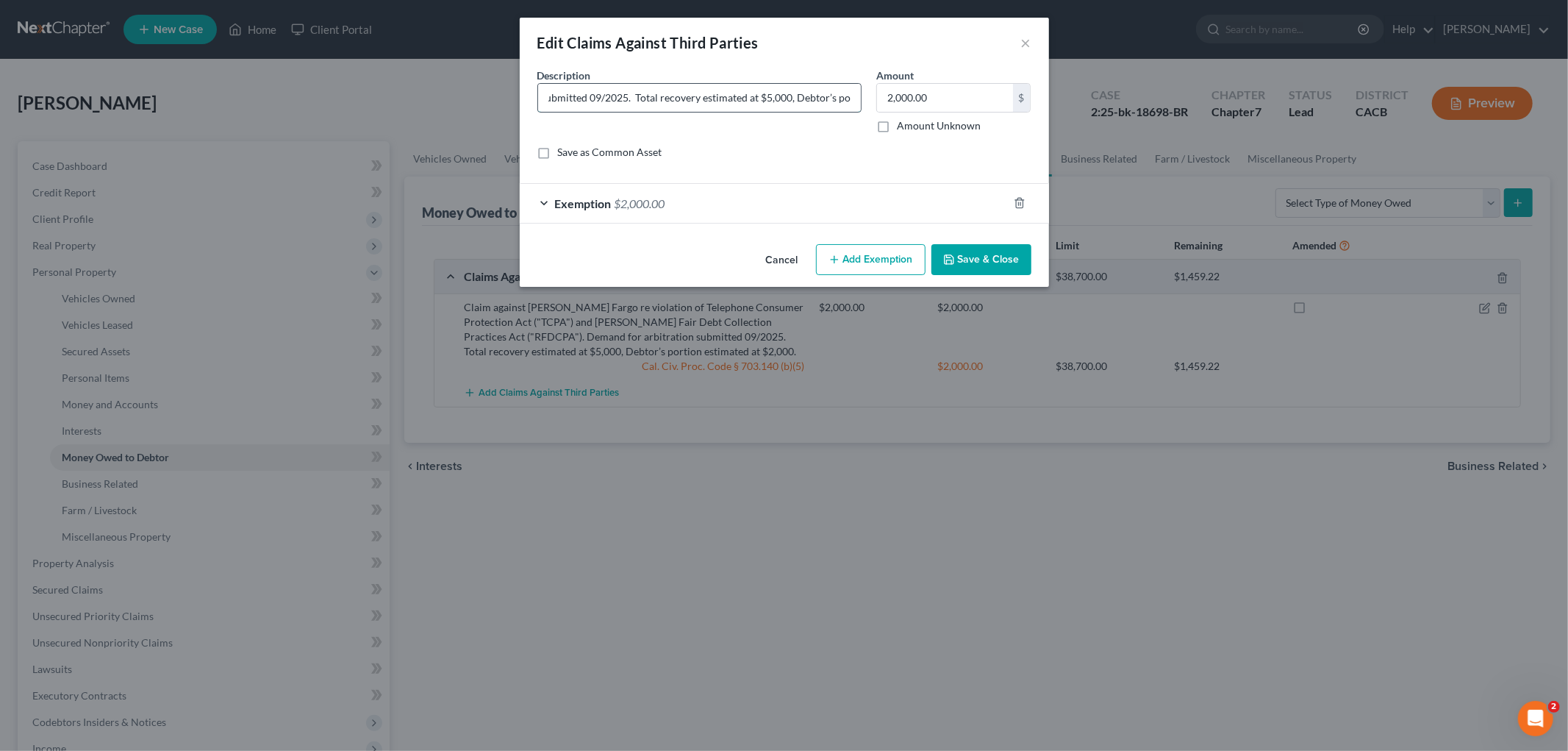
click at [754, 98] on input "Claim against Wells Fargo re violation of Telephone Consumer Protection Act ("T…" at bounding box center [699, 98] width 323 height 28
click at [756, 97] on input "Claim against Wells Fargo re violation of Telephone Consumer Protection Act ("T…" at bounding box center [699, 98] width 323 height 28
click at [728, 94] on input "Claim against Wells Fargo re violation of Telephone Consumer Protection Act ("T…" at bounding box center [699, 98] width 323 height 28
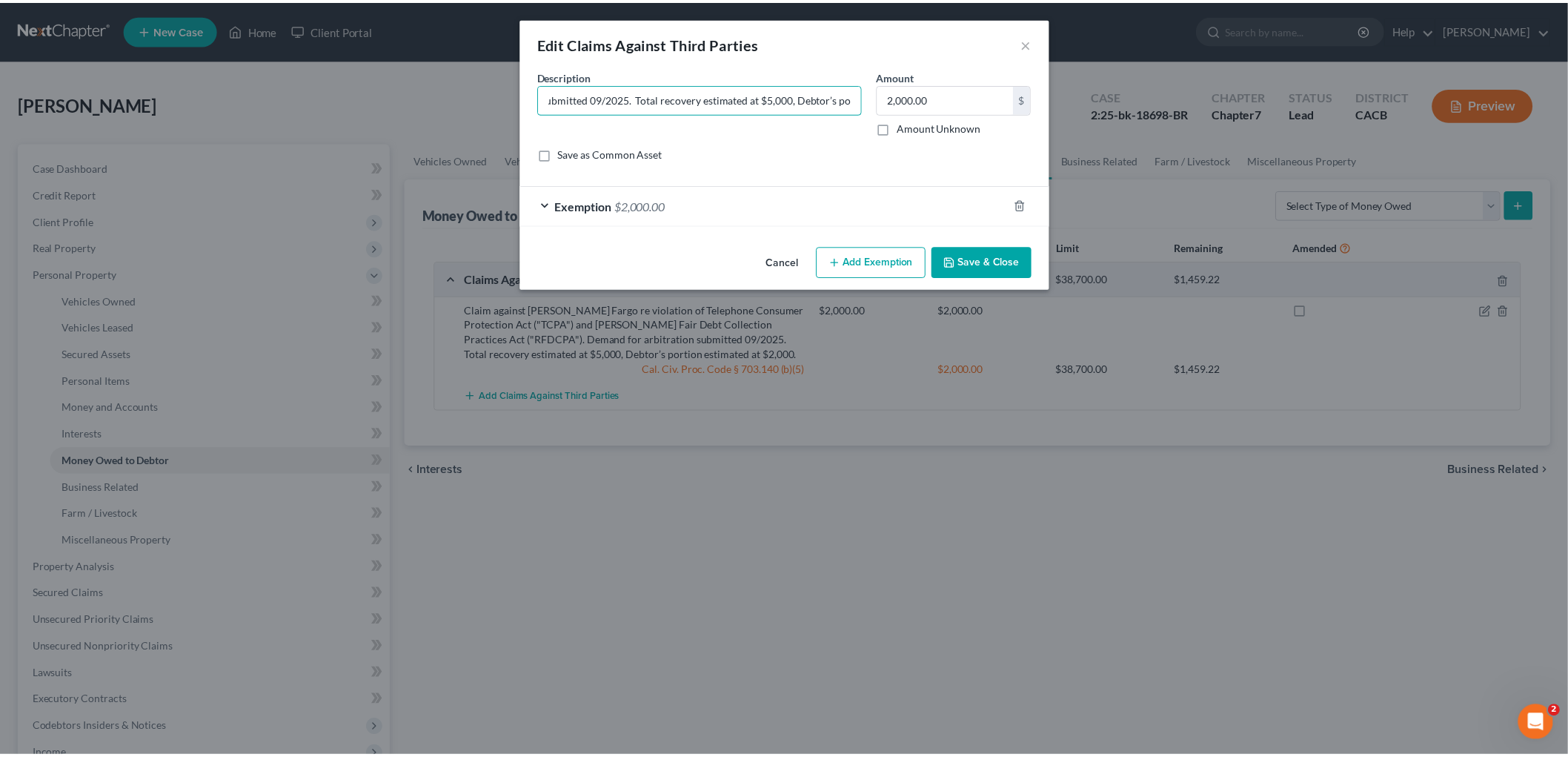
scroll to position [0, 0]
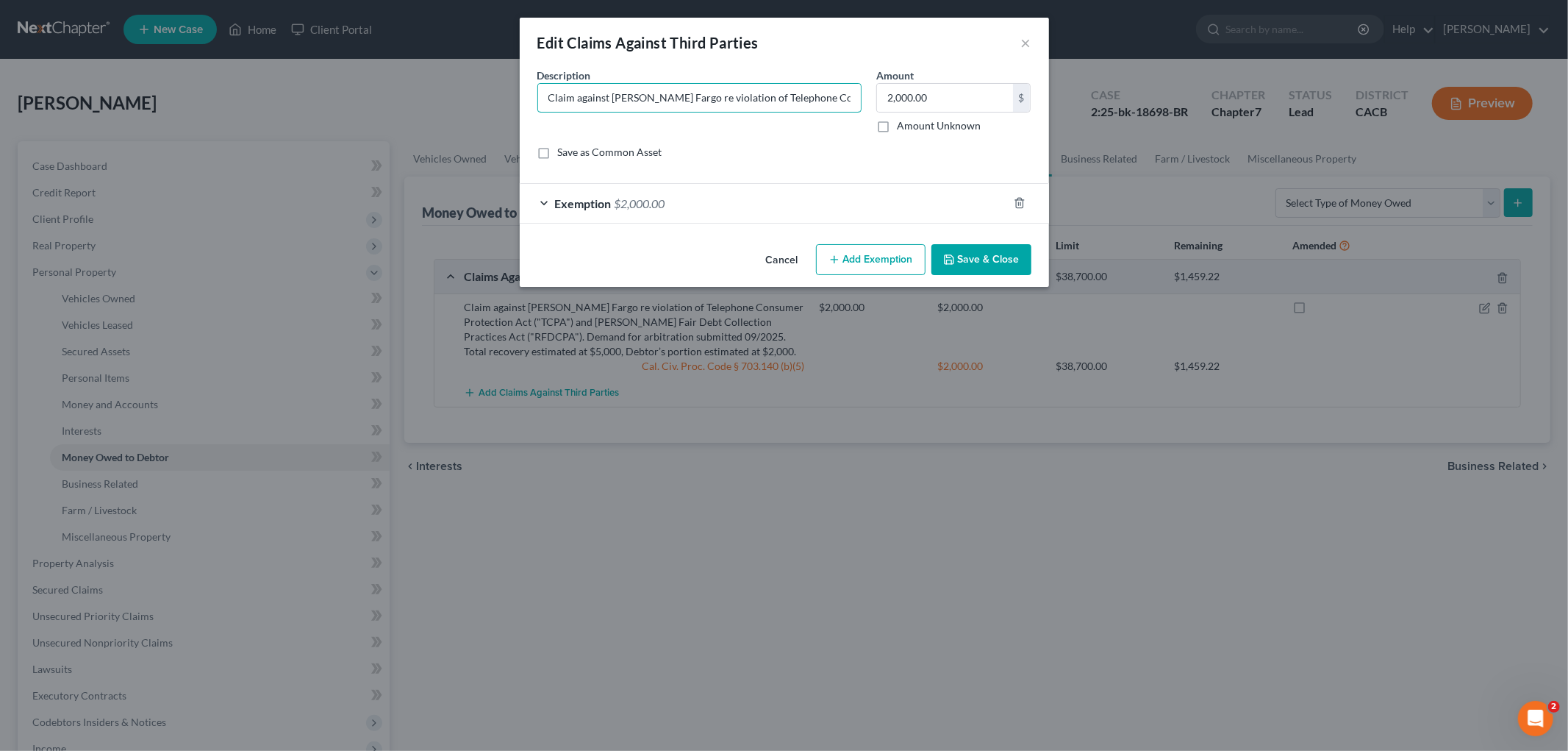
drag, startPoint x: 726, startPoint y: 94, endPoint x: 386, endPoint y: 85, distance: 340.1
click at [386, 85] on div "Edit Claims Against Third Parties × An exemption set must first be selected fro…" at bounding box center [784, 376] width 1568 height 751
click at [636, 96] on input "Claim against Wells Fargo re violation of Telephone Consumer Protection Act ("T…" at bounding box center [699, 98] width 323 height 28
click at [662, 97] on input "Claim against Wells Fargo re violation of Telephone Consumer Protection Act ("T…" at bounding box center [699, 98] width 323 height 28
type input "Claim against Wells Fargo, Chase, & Citibank re violation of Telephone Consumer…"
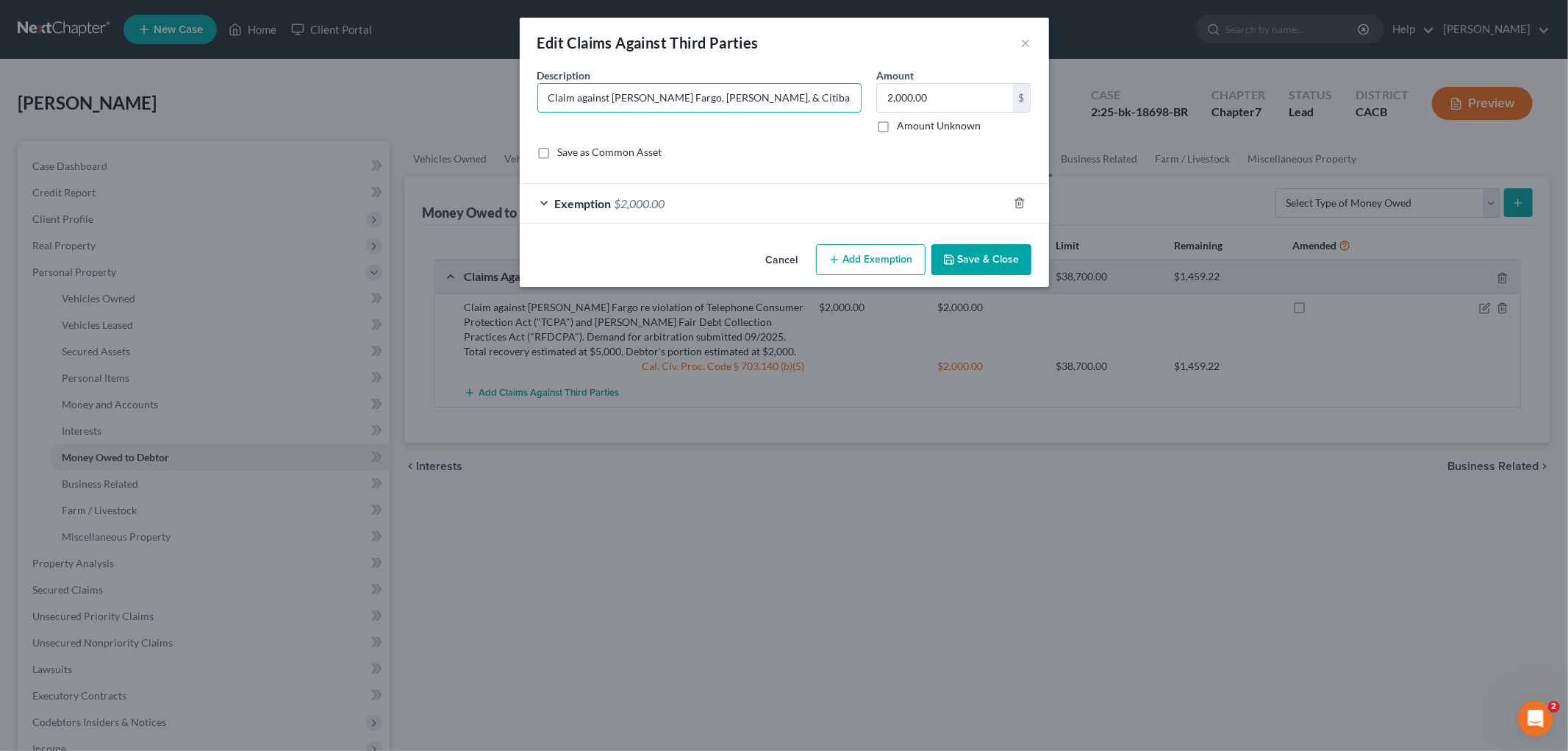
drag, startPoint x: 995, startPoint y: 239, endPoint x: 990, endPoint y: 252, distance: 13.9
click at [993, 241] on div "Cancel Add Exemption Save & Close" at bounding box center [785, 262] width 530 height 48
click at [990, 255] on button "Save & Close" at bounding box center [981, 260] width 100 height 31
